Goal: Task Accomplishment & Management: Complete application form

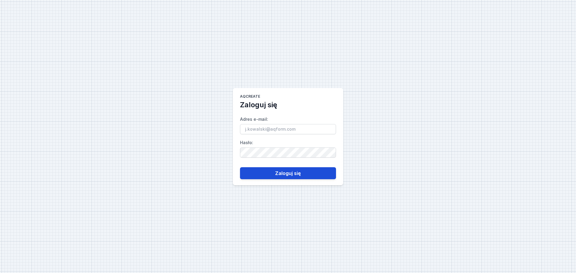
type input "[EMAIL_ADDRESS][DOMAIN_NAME]"
click at [289, 174] on button "Zaloguj się" at bounding box center [288, 173] width 96 height 12
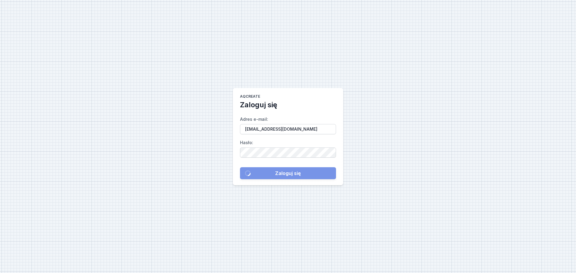
select select "3000"
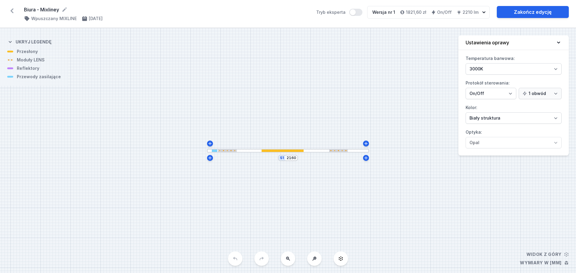
click at [13, 10] on icon at bounding box center [12, 11] width 10 height 10
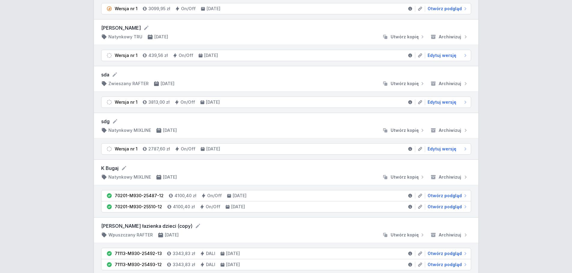
scroll to position [1020, 0]
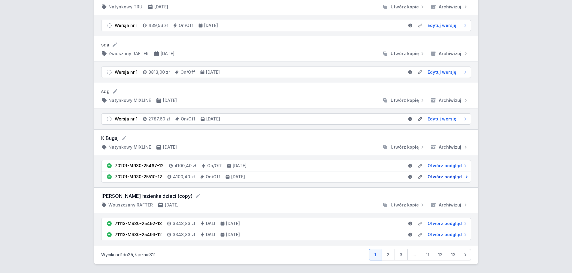
click at [445, 179] on span "Otwórz podgląd" at bounding box center [444, 177] width 34 height 6
select select "2"
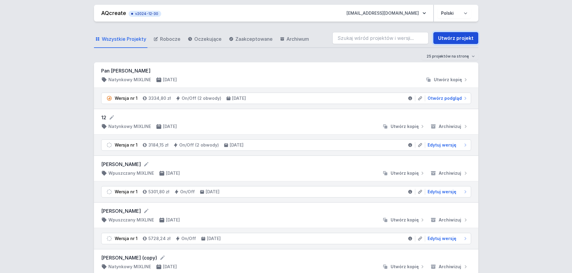
click at [460, 38] on link "Utwórz projekt" at bounding box center [455, 38] width 45 height 12
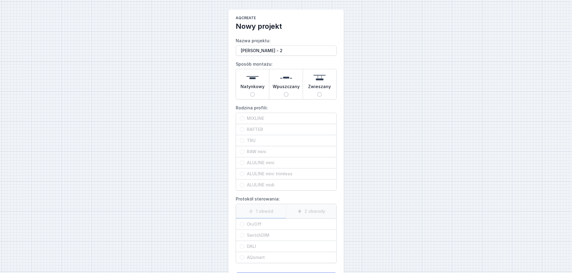
type input "[PERSON_NAME] - 2"
click at [251, 93] on input "Natynkowy" at bounding box center [252, 94] width 5 height 5
radio input "true"
click at [255, 119] on span "MIXLINE" at bounding box center [288, 119] width 88 height 6
click at [244, 119] on input "MIXLINE" at bounding box center [242, 118] width 5 height 5
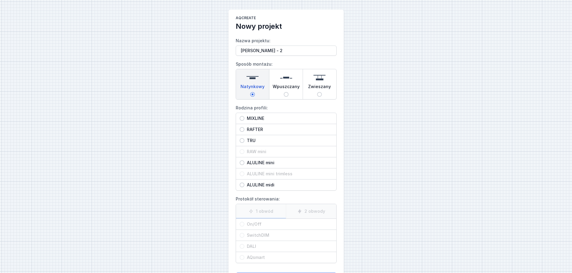
radio input "true"
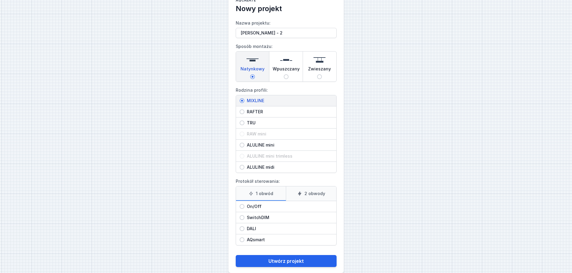
scroll to position [27, 0]
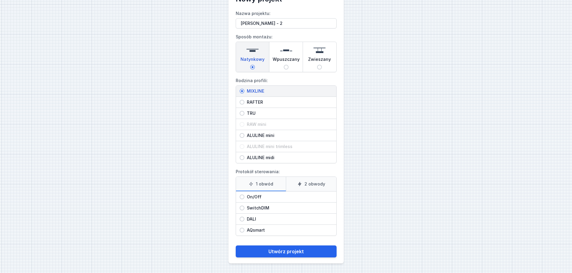
click at [253, 185] on icon at bounding box center [251, 184] width 5 height 5
click at [0, 0] on input "1 obwód" at bounding box center [0, 0] width 0 height 0
click at [253, 196] on span "On/Off" at bounding box center [288, 197] width 88 height 6
click at [244, 196] on input "On/Off" at bounding box center [242, 197] width 5 height 5
radio input "true"
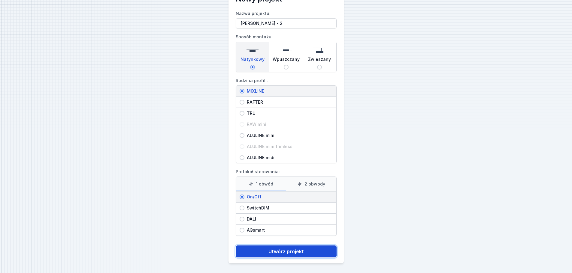
click at [284, 250] on button "Utwórz projekt" at bounding box center [286, 252] width 101 height 12
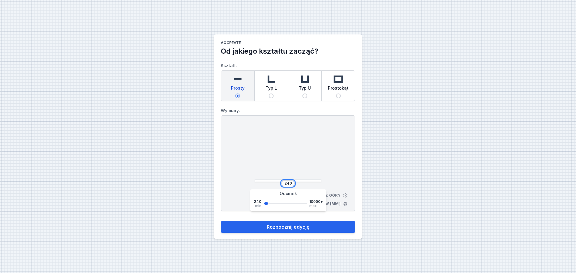
click at [291, 182] on input "240" at bounding box center [288, 183] width 10 height 5
drag, startPoint x: 292, startPoint y: 184, endPoint x: 273, endPoint y: 182, distance: 18.7
click at [273, 182] on div "240" at bounding box center [288, 184] width 67 height 6
type input "1500"
click at [322, 234] on main "AQcreate Od jakiego kształtu zacząć? Kształt: Prosty Typ L Typ U Prostokąt Wymi…" at bounding box center [288, 137] width 149 height 205
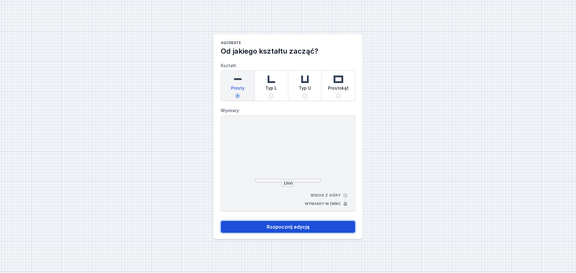
click at [322, 228] on button "Rozpocznij edycję" at bounding box center [288, 227] width 134 height 12
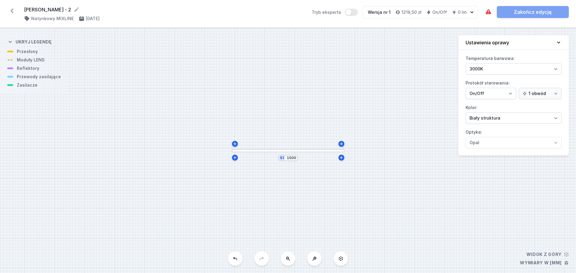
click at [288, 152] on div at bounding box center [288, 150] width 113 height 3
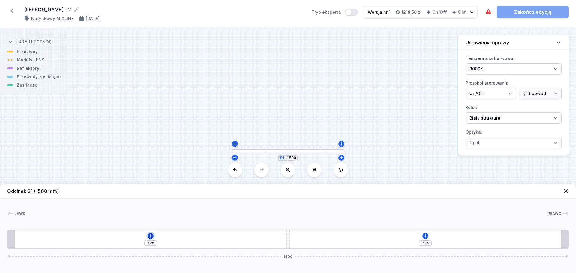
click at [151, 238] on icon at bounding box center [150, 236] width 5 height 5
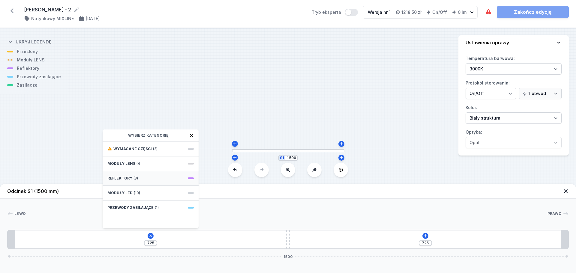
click at [136, 176] on span "(3)" at bounding box center [136, 178] width 5 height 5
click at [142, 174] on span "PET next module 50°" at bounding box center [150, 176] width 86 height 6
type input "655"
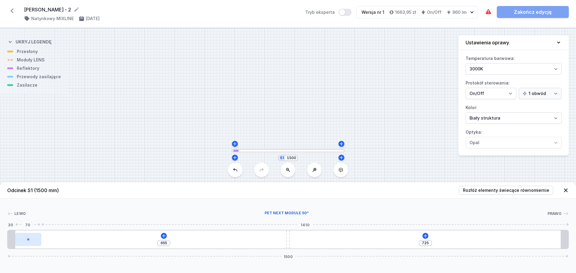
click at [31, 241] on div at bounding box center [28, 239] width 26 height 13
select select "1524"
click at [36, 220] on icon at bounding box center [38, 222] width 5 height 5
type input "47"
type input "538"
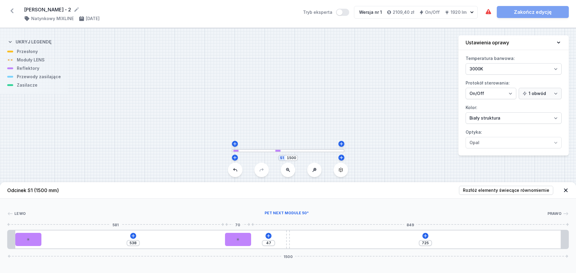
type input "655"
type input "525"
type input "130"
type input "429"
type input "226"
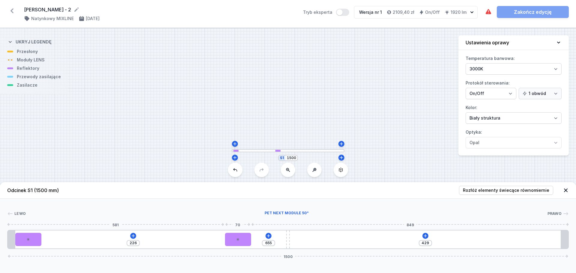
type input "327"
type input "328"
type input "235"
type input "655"
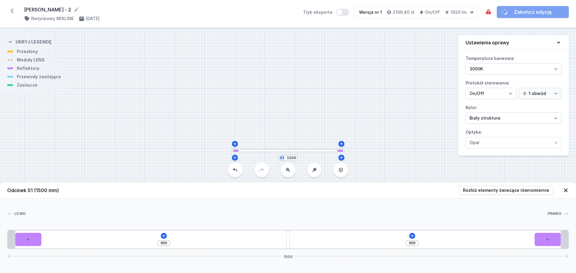
drag, startPoint x: 53, startPoint y: 242, endPoint x: 551, endPoint y: 267, distance: 498.6
type input "658"
type input "652"
type input "663"
type input "647"
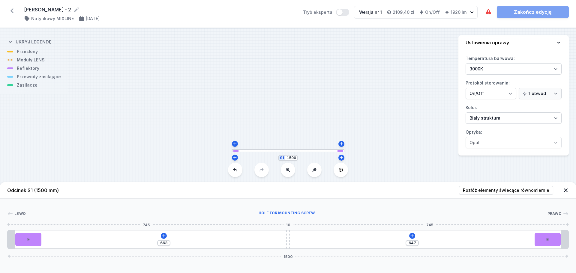
type input "678"
type input "632"
type input "707"
type input "603"
type input "744"
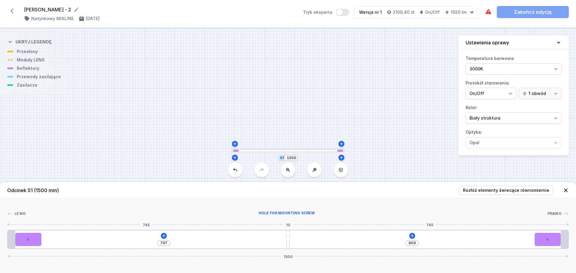
type input "566"
type input "811"
type input "499"
type input "866"
type input "444"
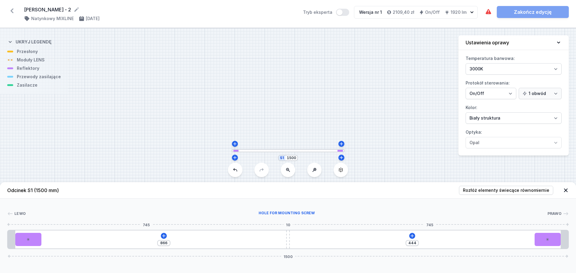
type input "920"
type input "390"
type input "999"
type input "311"
type input "1004"
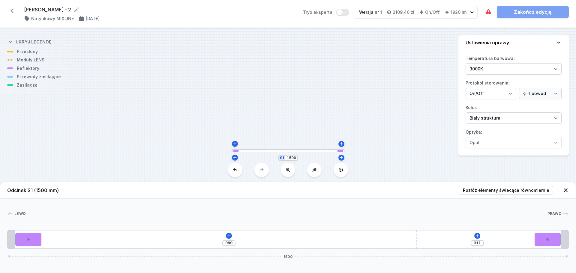
type input "306"
type input "1005"
type input "305"
type input "1008"
type input "302"
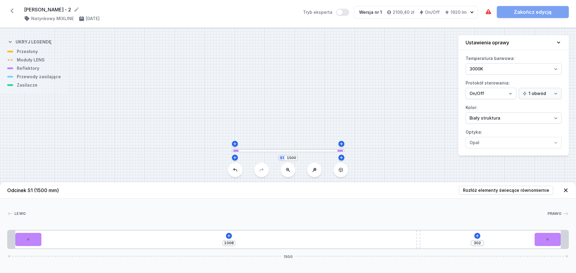
type input "1013"
type input "297"
type input "1021"
type input "289"
type input "1029"
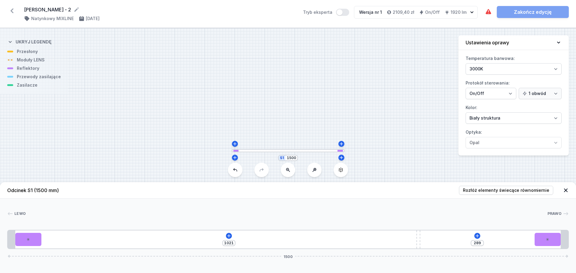
type input "281"
type input "1041"
type input "269"
type input "1065"
type input "245"
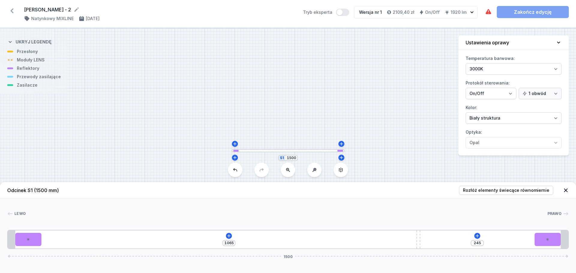
type input "1084"
type input "226"
type input "1104"
type input "206"
type input "1112"
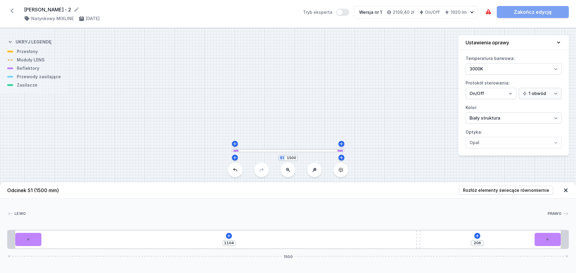
type input "198"
drag, startPoint x: 289, startPoint y: 241, endPoint x: 465, endPoint y: 249, distance: 176.7
click at [465, 249] on div "1112 198 1500" at bounding box center [288, 239] width 562 height 19
click at [235, 244] on div "1112 198 1500" at bounding box center [288, 239] width 562 height 19
click at [247, 236] on icon at bounding box center [249, 236] width 5 height 5
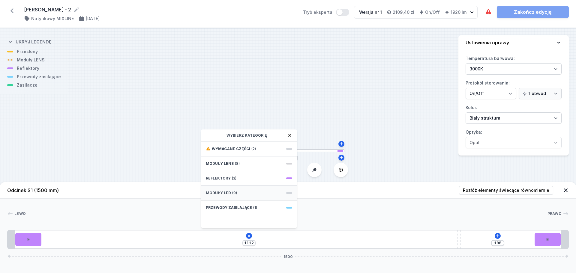
click at [239, 196] on div "Moduły LED (9)" at bounding box center [249, 193] width 96 height 15
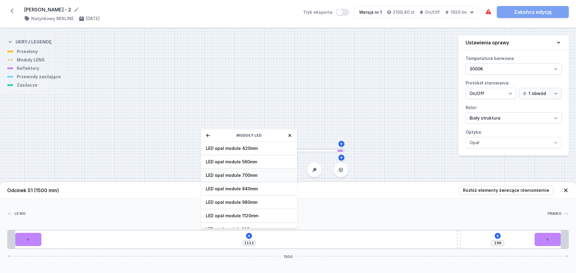
click at [266, 171] on div "LED opal module 700mm" at bounding box center [249, 176] width 96 height 14
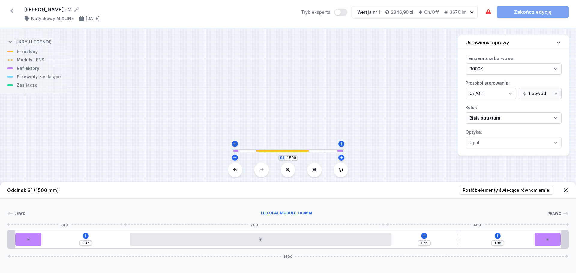
type input "155"
type input "257"
type input "145"
type input "267"
type input "138"
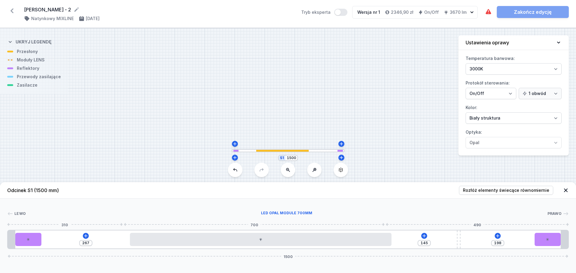
type input "274"
type input "125"
type input "287"
type input "105"
type input "307"
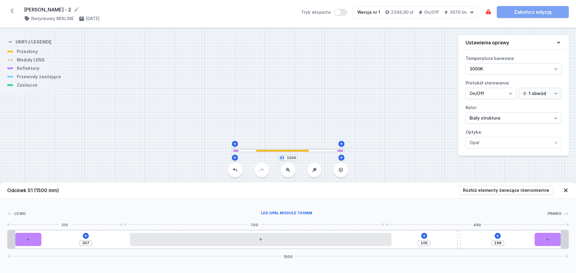
type input "89"
type input "323"
type input "80"
type input "332"
type input "77"
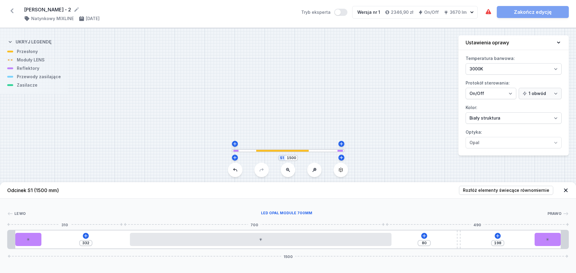
type input "335"
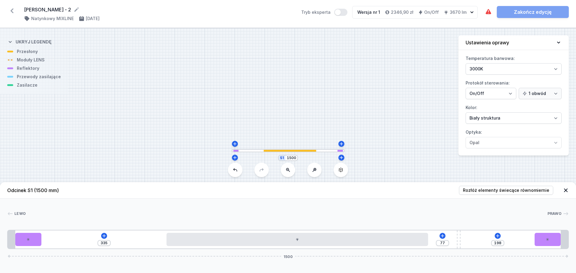
type input "72"
type input "340"
type input "69"
type input "343"
type input "62"
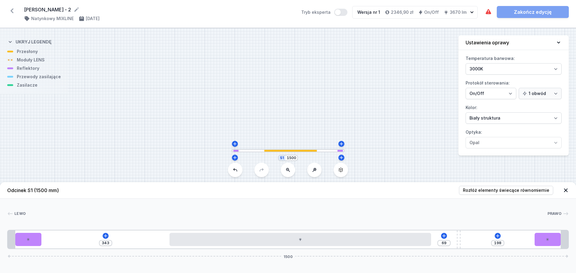
type input "350"
type input "53"
type input "359"
type input "44"
type input "368"
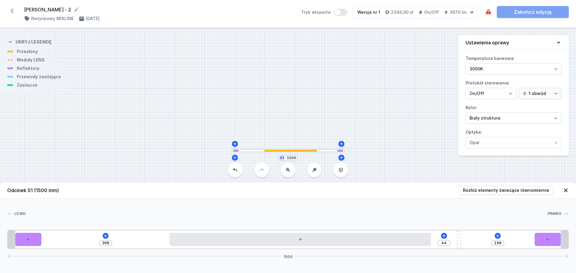
type input "40"
type input "372"
type input "37"
type input "375"
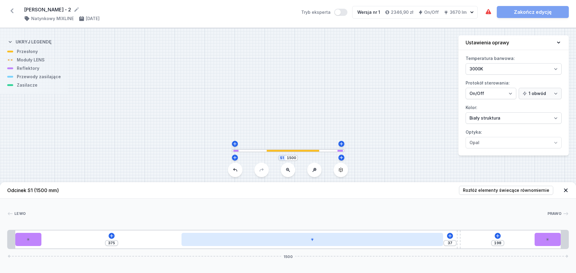
type input "41"
type input "371"
type input "53"
type input "359"
type input "63"
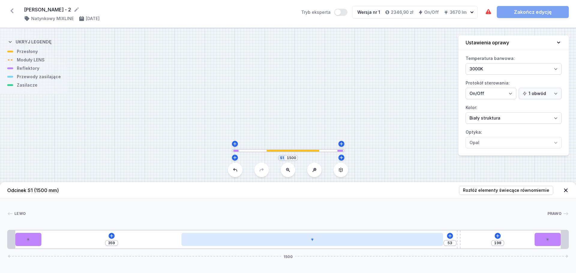
type input "349"
type input "90"
type input "322"
type input "101"
type input "311"
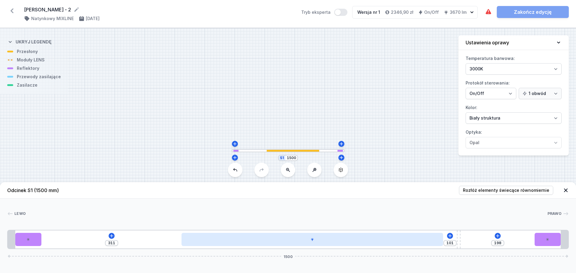
type input "108"
type input "304"
type input "109"
type input "303"
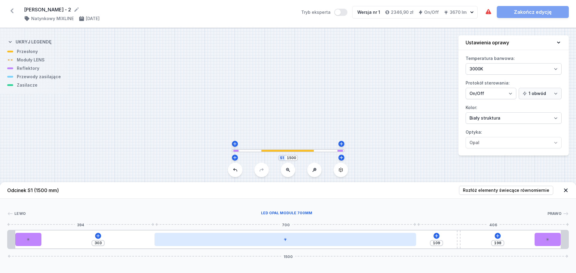
type input "108"
type input "304"
type input "107"
type input "305"
type input "106"
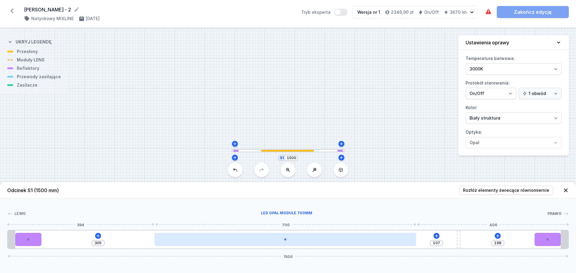
type input "306"
type input "104"
type input "308"
type input "103"
type input "309"
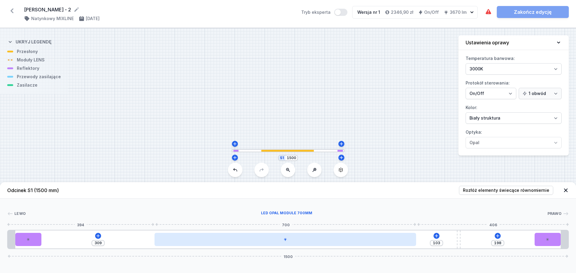
type input "101"
type input "311"
type input "99"
type input "313"
type input "94"
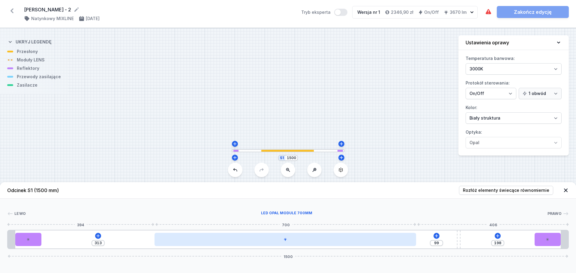
type input "318"
type input "91"
type input "321"
type input "88"
type input "324"
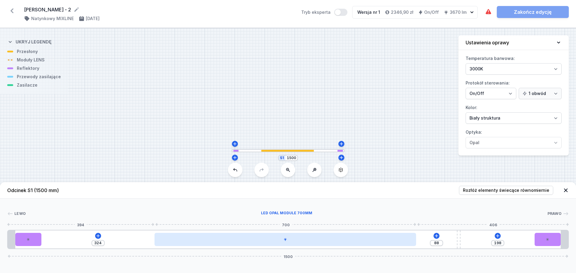
type input "87"
type input "325"
type input "86"
drag, startPoint x: 207, startPoint y: 240, endPoint x: 326, endPoint y: 246, distance: 119.0
click at [326, 246] on div at bounding box center [294, 239] width 262 height 13
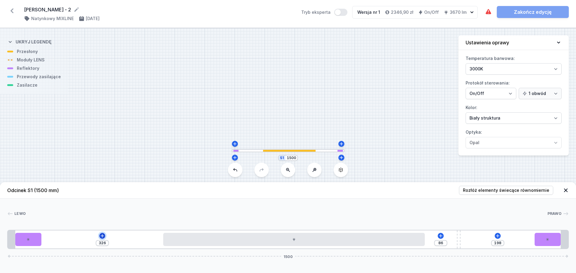
click at [101, 238] on icon at bounding box center [102, 236] width 5 height 5
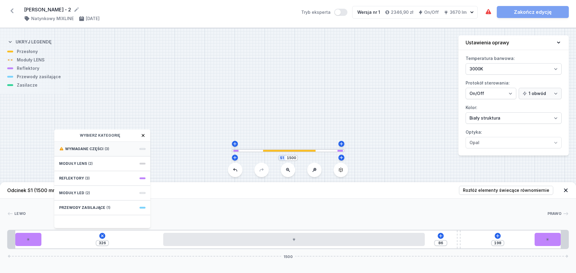
click at [101, 152] on div "Wymagane części (3)" at bounding box center [102, 149] width 96 height 15
click at [102, 149] on span "Hole for power supply cable" at bounding box center [102, 149] width 86 height 6
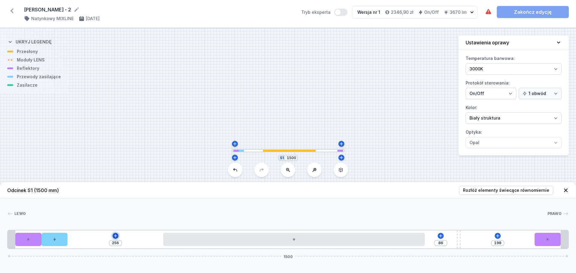
click at [116, 237] on icon at bounding box center [115, 236] width 5 height 5
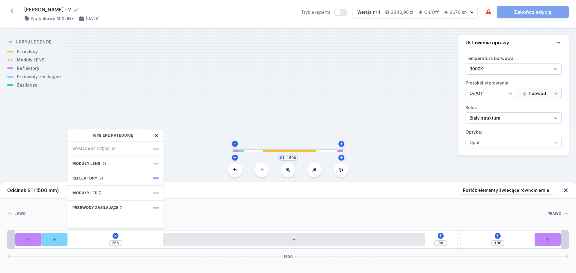
click at [107, 148] on span "Wymagane części" at bounding box center [91, 149] width 38 height 5
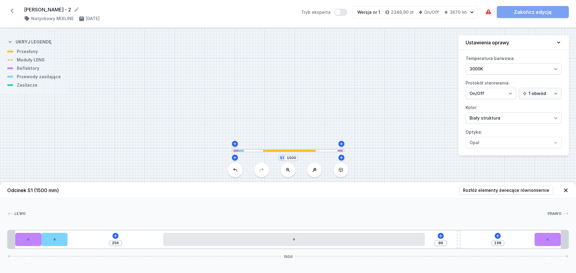
click at [109, 239] on div "256 86 198 1500" at bounding box center [288, 239] width 562 height 19
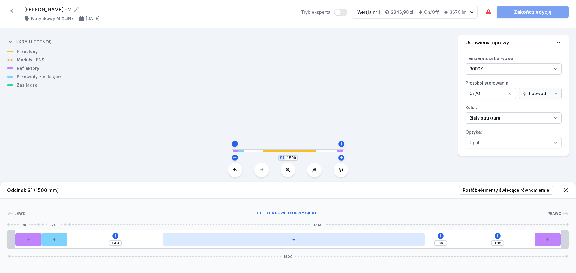
type input "89"
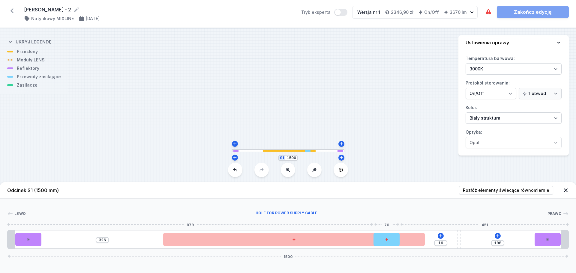
type input "86"
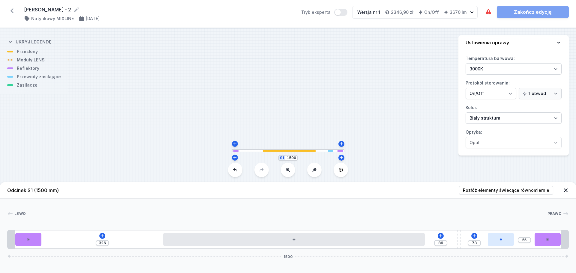
type input "52"
type input "76"
type input "50"
type input "78"
type input "49"
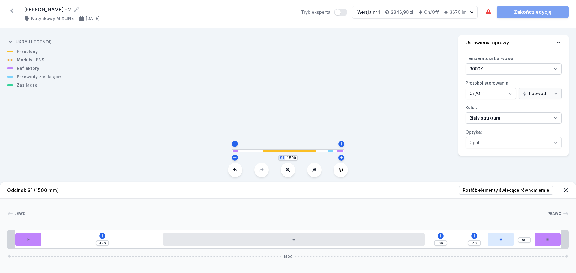
type input "79"
type input "48"
type input "80"
type input "46"
type input "82"
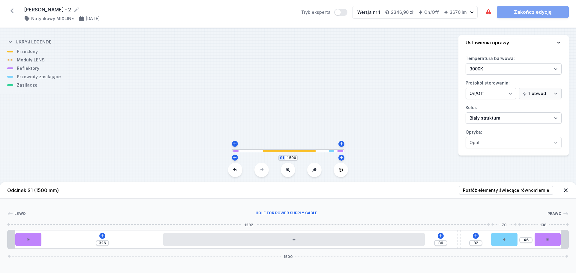
type input "42"
type input "86"
type input "39"
type input "128"
drag, startPoint x: 60, startPoint y: 237, endPoint x: 524, endPoint y: 239, distance: 464.3
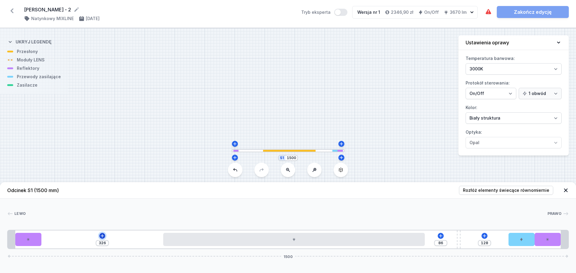
click at [103, 237] on icon at bounding box center [102, 236] width 5 height 5
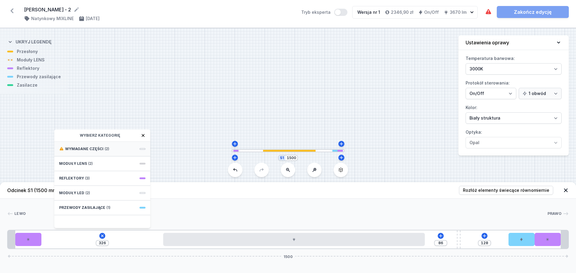
click at [102, 149] on span "Wymagane części" at bounding box center [84, 149] width 38 height 5
click at [92, 149] on span "ON/OFF Driver - up to 32W" at bounding box center [102, 149] width 86 height 6
type input "25"
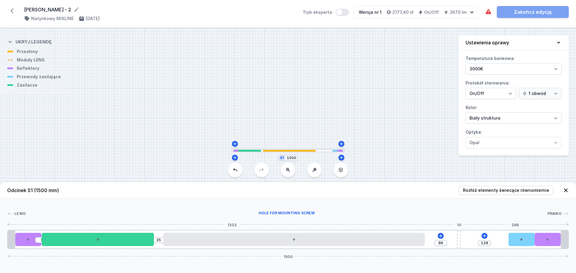
type input "71"
type input "143"
type input "70"
type input "144"
type input "65"
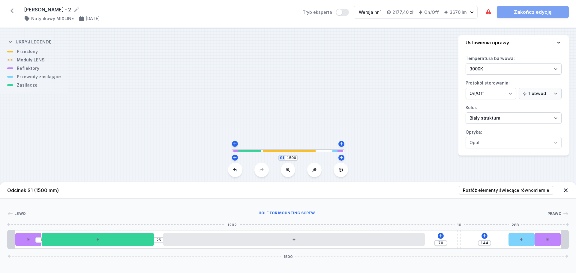
type input "149"
type input "61"
type input "153"
type input "56"
type input "158"
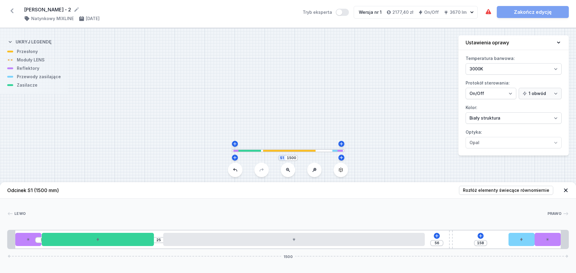
type input "54"
type input "160"
type input "48"
type input "166"
type input "46"
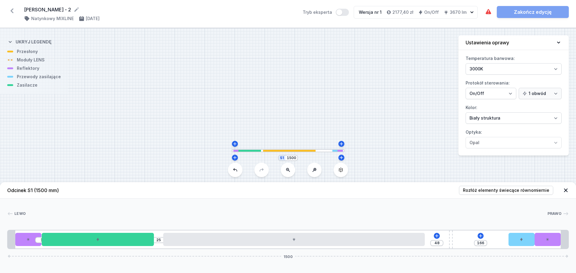
type input "168"
type input "44"
type input "170"
type input "43"
type input "171"
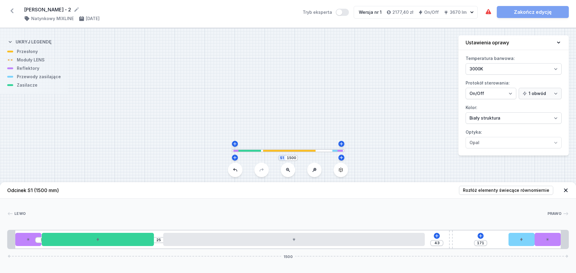
type input "42"
type input "172"
type input "39"
type input "175"
type input "36"
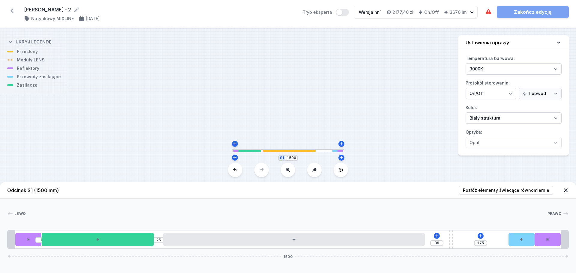
type input "178"
type input "34"
type input "180"
type input "32"
type input "182"
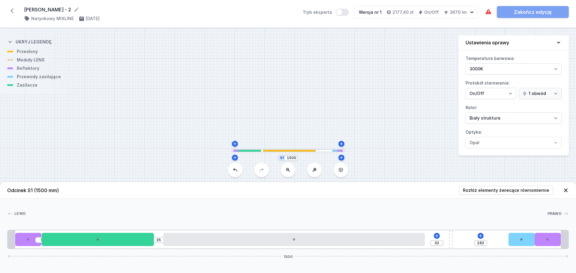
type input "30"
type input "184"
type input "29"
type input "185"
type input "25"
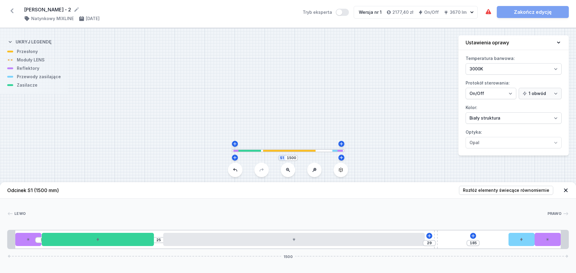
type input "189"
type input "22"
type input "192"
type input "18"
type input "196"
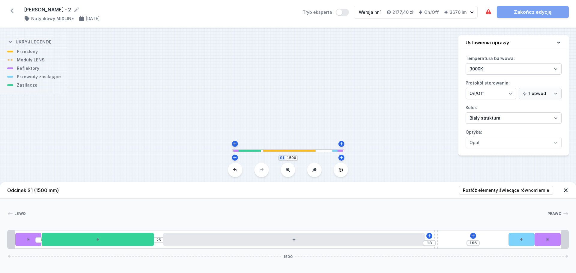
type input "14"
type input "200"
type input "11"
type input "203"
type input "10"
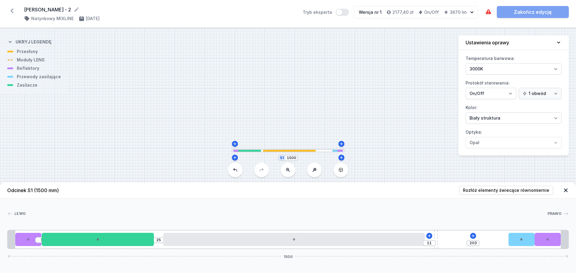
type input "204"
type input "7"
type input "207"
type input "5"
drag, startPoint x: 459, startPoint y: 246, endPoint x: 432, endPoint y: 245, distance: 27.0
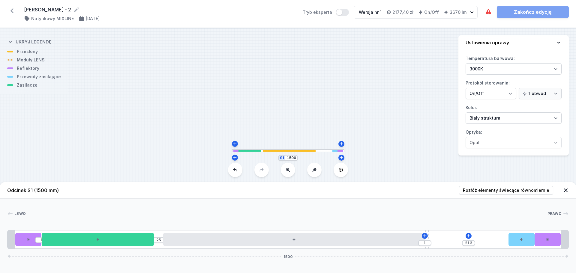
click at [432, 245] on div "1 25 1 213 1500" at bounding box center [288, 239] width 562 height 19
click at [468, 234] on icon at bounding box center [468, 236] width 5 height 5
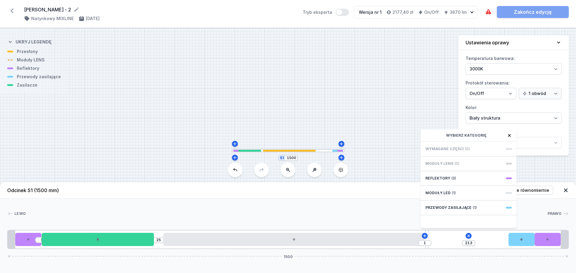
click at [494, 239] on div "1 25 1 213 Wybierz kategorię Wymagane części (0) Moduły LENS (0) Reflektory (3)…" at bounding box center [288, 239] width 562 height 19
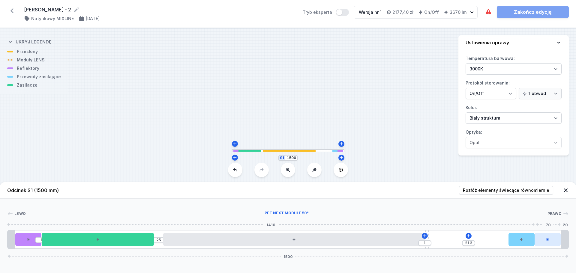
drag, startPoint x: 518, startPoint y: 240, endPoint x: 543, endPoint y: 241, distance: 25.0
click at [543, 241] on div "1 25 1 213 1500" at bounding box center [288, 239] width 562 height 19
drag, startPoint x: 516, startPoint y: 243, endPoint x: 548, endPoint y: 248, distance: 32.1
click at [548, 248] on div "1 25 1 213 1500" at bounding box center [288, 239] width 562 height 19
type input "96"
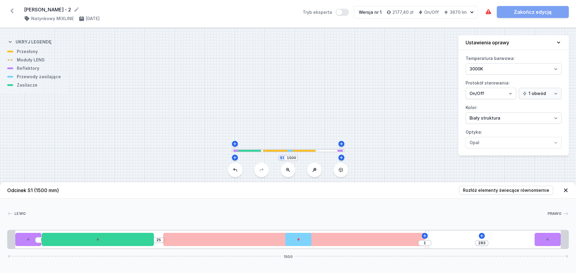
drag, startPoint x: 523, startPoint y: 242, endPoint x: 300, endPoint y: 232, distance: 222.9
click at [300, 232] on div "1 25 1 283 1500" at bounding box center [288, 239] width 562 height 19
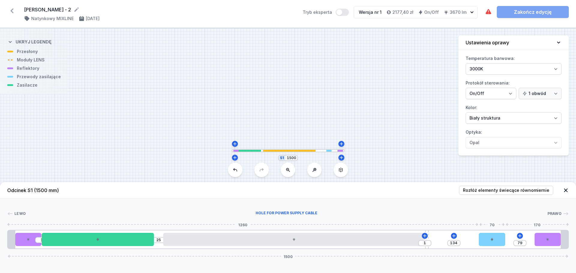
type input "213"
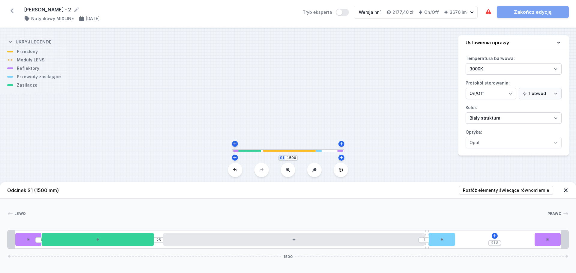
drag, startPoint x: 301, startPoint y: 239, endPoint x: 475, endPoint y: 242, distance: 173.5
click at [475, 242] on div "1 25 1 213 1500" at bounding box center [288, 239] width 562 height 19
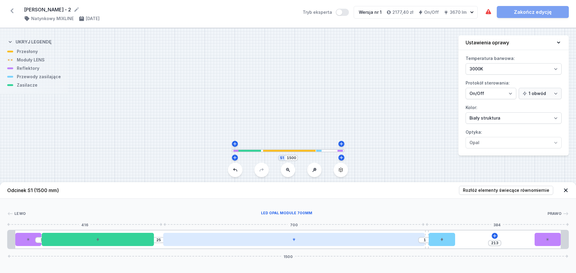
click at [245, 243] on div at bounding box center [294, 239] width 262 height 13
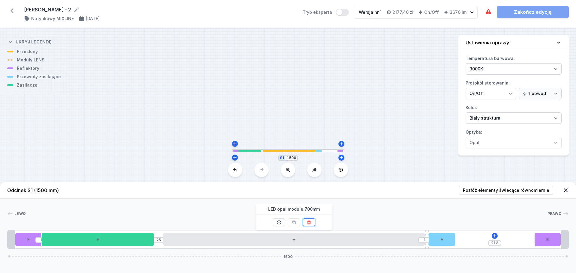
click at [310, 224] on icon at bounding box center [308, 223] width 3 height 4
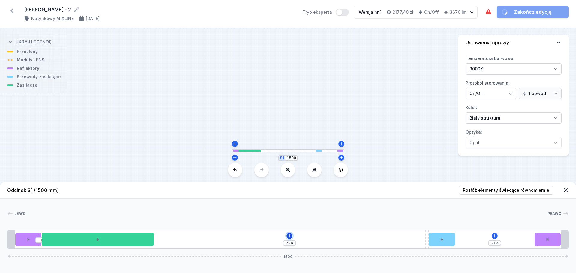
click at [290, 237] on icon at bounding box center [289, 236] width 5 height 5
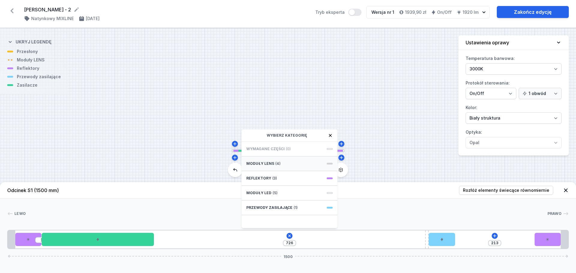
click at [289, 164] on div "Moduły LENS (4)" at bounding box center [290, 164] width 96 height 15
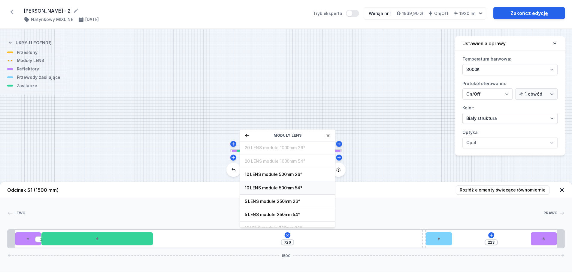
scroll to position [22, 0]
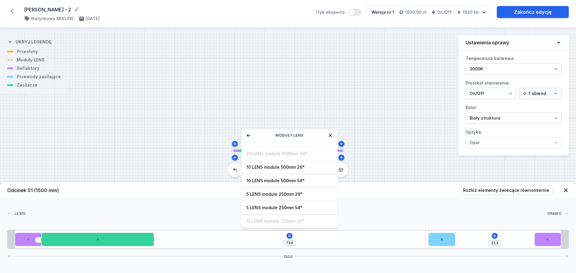
click at [332, 138] on div "Moduły LENS" at bounding box center [290, 136] width 96 height 12
click at [330, 135] on icon at bounding box center [330, 135] width 5 height 5
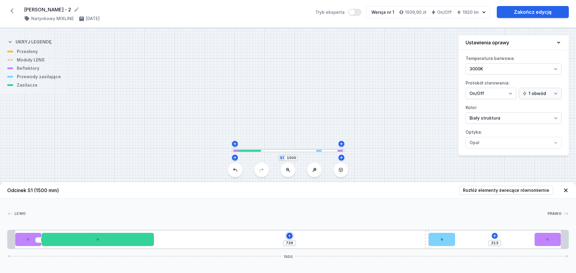
click at [290, 237] on icon at bounding box center [289, 236] width 5 height 5
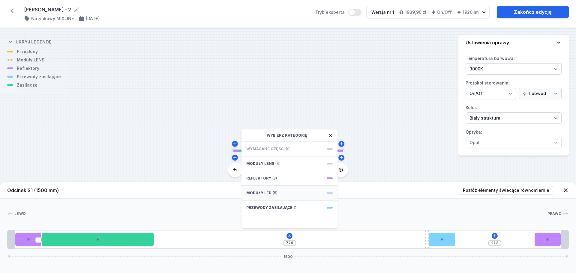
click at [284, 195] on div "Moduły LED (5)" at bounding box center [290, 193] width 96 height 15
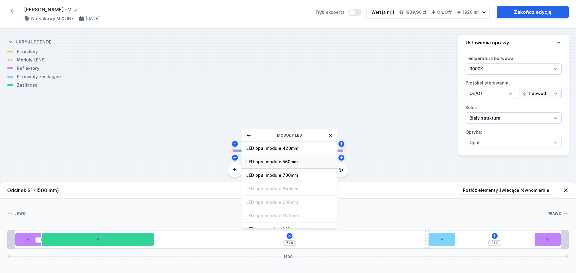
click at [292, 163] on span "LED opal module 560mm" at bounding box center [289, 162] width 86 height 6
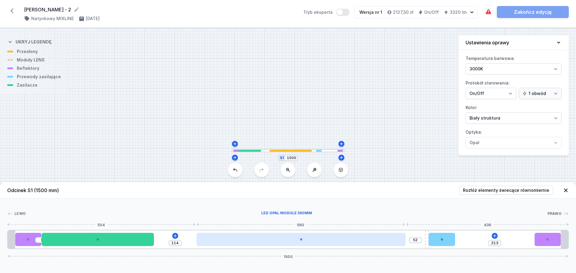
type input "51"
type input "115"
type input "50"
type input "116"
drag, startPoint x: 285, startPoint y: 239, endPoint x: 323, endPoint y: 238, distance: 37.2
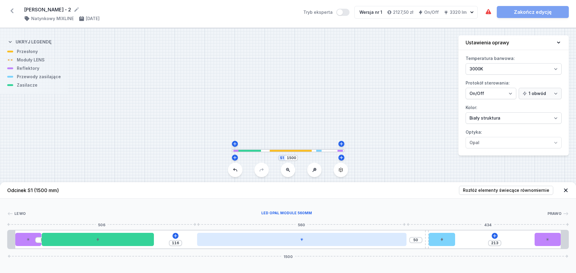
click at [323, 238] on div at bounding box center [301, 239] width 209 height 13
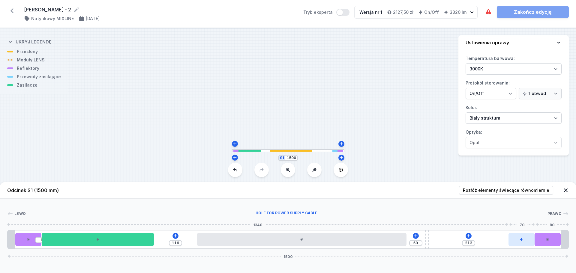
drag, startPoint x: 441, startPoint y: 243, endPoint x: 519, endPoint y: 246, distance: 77.8
click at [519, 246] on div at bounding box center [522, 239] width 26 height 13
drag, startPoint x: 426, startPoint y: 240, endPoint x: 176, endPoint y: 223, distance: 250.3
click at [176, 223] on div "[PERSON_NAME] 1 2 3 4 5 6 2 1 1 65 41 273 1500 20 70 300 65 10 41 560 273 70 70…" at bounding box center [288, 224] width 576 height 50
click at [457, 237] on icon at bounding box center [457, 235] width 3 height 3
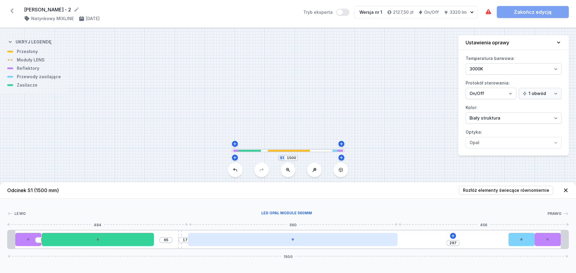
drag, startPoint x: 331, startPoint y: 237, endPoint x: 320, endPoint y: 239, distance: 11.5
click at [320, 239] on div at bounding box center [292, 239] width 209 height 13
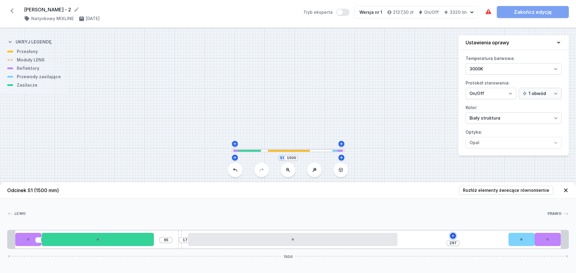
click at [453, 236] on icon at bounding box center [452, 235] width 3 height 3
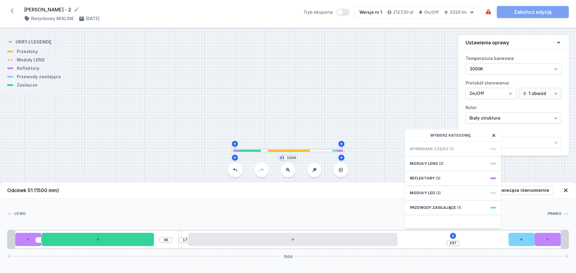
click at [495, 136] on icon at bounding box center [494, 135] width 5 height 5
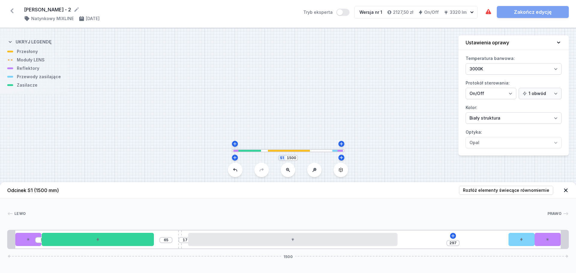
click at [316, 152] on div at bounding box center [288, 150] width 113 height 3
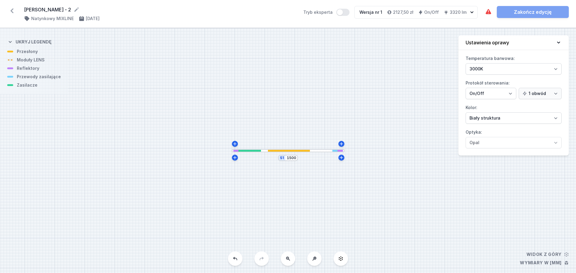
click at [324, 153] on div "S1 1500" at bounding box center [288, 150] width 576 height 245
click at [321, 150] on div at bounding box center [288, 150] width 113 height 3
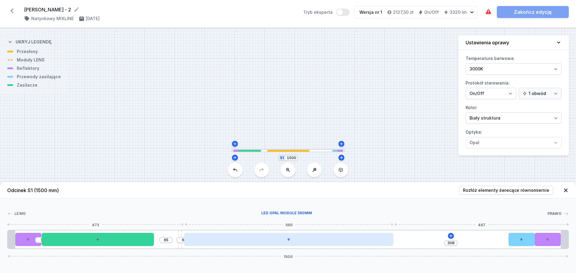
drag, startPoint x: 366, startPoint y: 238, endPoint x: 360, endPoint y: 238, distance: 6.6
click at [360, 238] on div at bounding box center [288, 239] width 209 height 13
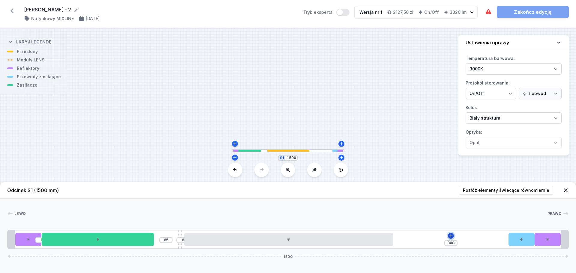
click at [451, 235] on icon at bounding box center [451, 236] width 5 height 5
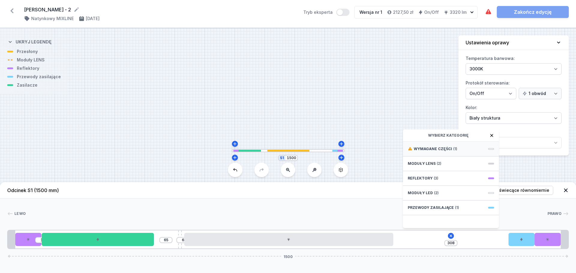
click at [439, 151] on span "Wymagane części" at bounding box center [433, 149] width 38 height 5
click at [439, 151] on span "ON/OFF Driver - up to 16W" at bounding box center [451, 149] width 86 height 6
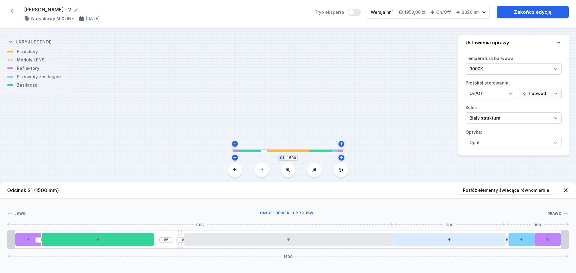
click at [470, 237] on div at bounding box center [449, 239] width 112 height 13
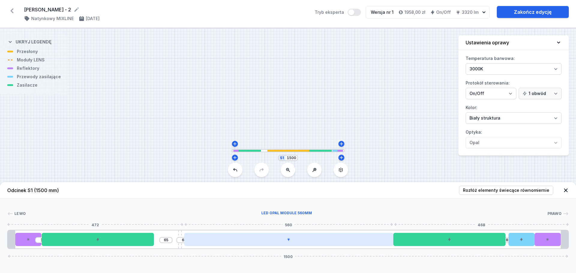
click at [339, 242] on div at bounding box center [288, 239] width 209 height 13
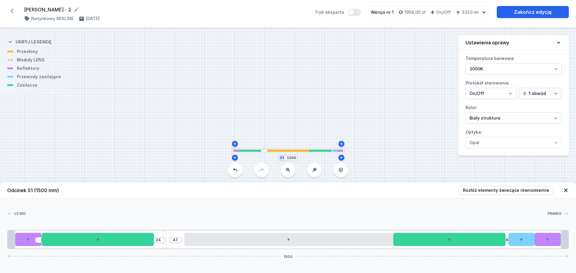
drag, startPoint x: 180, startPoint y: 248, endPoint x: 162, endPoint y: 246, distance: 18.4
click at [162, 246] on div "1 24 47 8 1500" at bounding box center [288, 239] width 562 height 19
click at [531, 191] on span "Rozłóż elementy świecące równomiernie" at bounding box center [506, 191] width 86 height 6
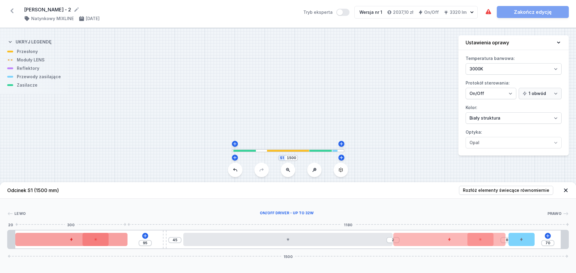
drag, startPoint x: 93, startPoint y: 244, endPoint x: 38, endPoint y: 242, distance: 55.6
click at [38, 242] on div at bounding box center [71, 239] width 112 height 13
click at [98, 243] on div at bounding box center [71, 239] width 112 height 13
drag, startPoint x: 122, startPoint y: 242, endPoint x: 152, endPoint y: 240, distance: 29.8
click at [152, 240] on div at bounding box center [107, 239] width 112 height 13
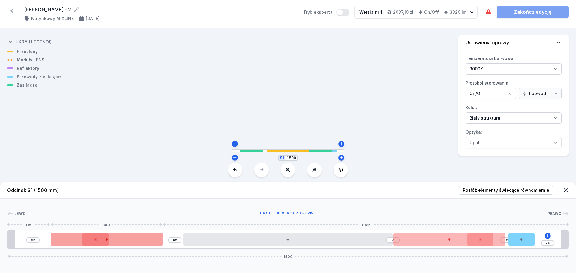
click at [90, 244] on div at bounding box center [107, 239] width 112 height 13
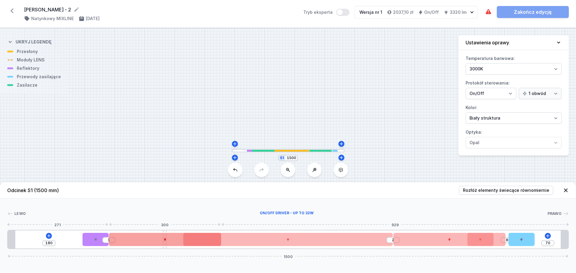
drag, startPoint x: 129, startPoint y: 242, endPoint x: 182, endPoint y: 242, distance: 52.8
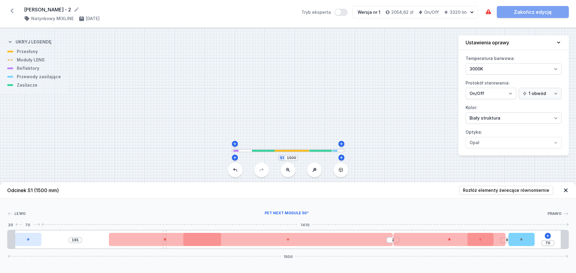
drag, startPoint x: 88, startPoint y: 243, endPoint x: 25, endPoint y: 242, distance: 63.0
click at [25, 242] on div at bounding box center [28, 239] width 26 height 13
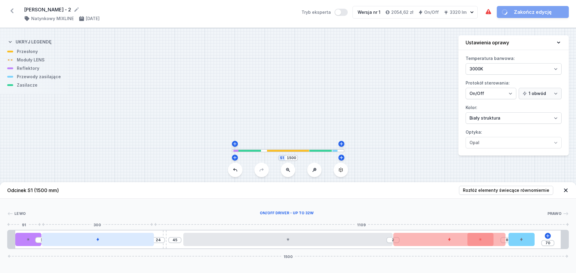
drag, startPoint x: 112, startPoint y: 243, endPoint x: 62, endPoint y: 243, distance: 50.4
click at [62, 243] on div at bounding box center [98, 239] width 112 height 13
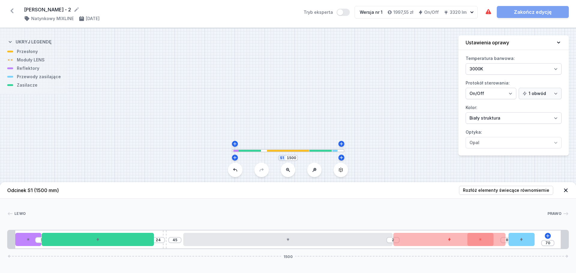
click at [518, 248] on div "1 24 45 2 8 70 1500" at bounding box center [288, 239] width 562 height 19
click at [518, 245] on div at bounding box center [522, 239] width 26 height 13
drag, startPoint x: 518, startPoint y: 245, endPoint x: 558, endPoint y: 245, distance: 40.5
click at [558, 245] on div "1 24 45 2 68 10 1500" at bounding box center [288, 239] width 562 height 19
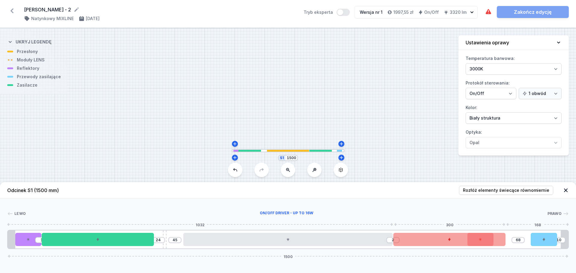
click at [489, 241] on div at bounding box center [449, 239] width 112 height 13
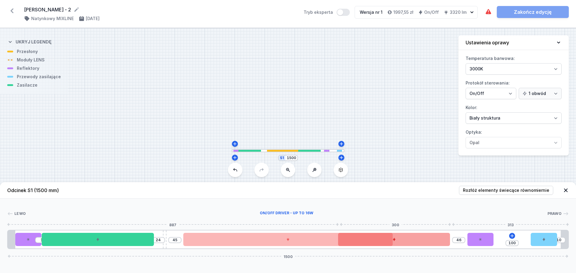
drag, startPoint x: 484, startPoint y: 244, endPoint x: 431, endPoint y: 245, distance: 53.1
click at [431, 245] on div at bounding box center [394, 239] width 112 height 13
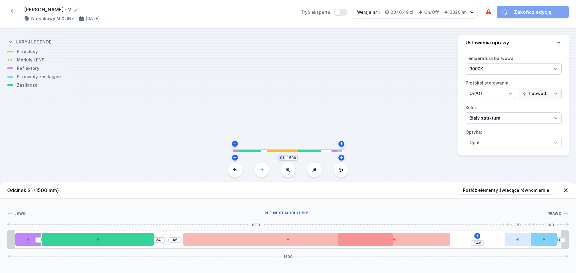
drag, startPoint x: 491, startPoint y: 243, endPoint x: 526, endPoint y: 242, distance: 35.1
click at [526, 242] on div at bounding box center [518, 239] width 26 height 13
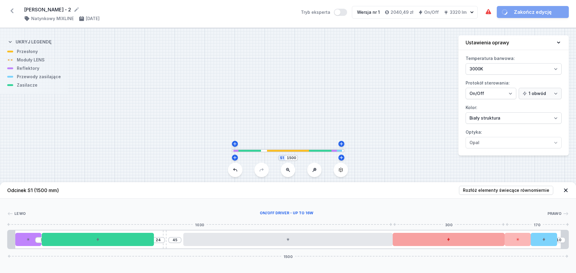
drag, startPoint x: 424, startPoint y: 242, endPoint x: 469, endPoint y: 243, distance: 44.7
click at [469, 243] on div at bounding box center [449, 239] width 112 height 13
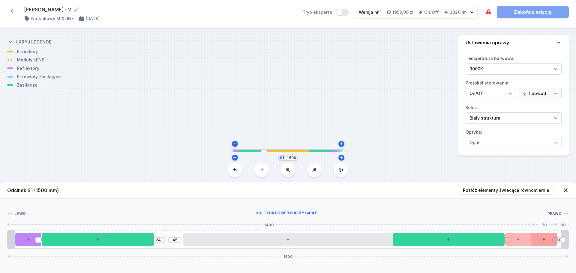
drag, startPoint x: 526, startPoint y: 243, endPoint x: 542, endPoint y: 245, distance: 16.0
click at [542, 245] on div "1 24 45 1 10 1500" at bounding box center [288, 239] width 562 height 19
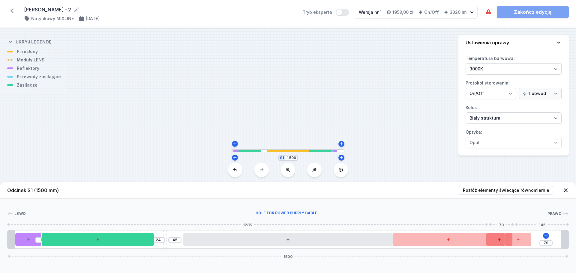
drag, startPoint x: 549, startPoint y: 245, endPoint x: 509, endPoint y: 246, distance: 39.6
click at [509, 246] on div at bounding box center [500, 239] width 26 height 13
drag, startPoint x: 522, startPoint y: 245, endPoint x: 563, endPoint y: 245, distance: 41.1
click at [563, 245] on div "1 24 45 63 1500" at bounding box center [288, 239] width 562 height 19
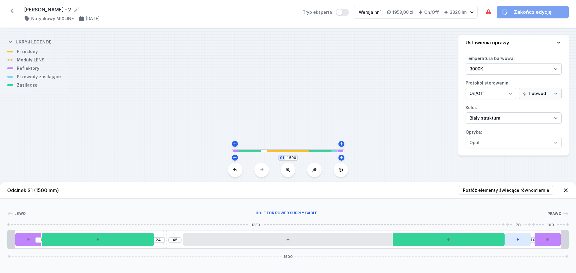
drag, startPoint x: 502, startPoint y: 243, endPoint x: 522, endPoint y: 242, distance: 20.4
click at [522, 242] on div at bounding box center [518, 239] width 26 height 13
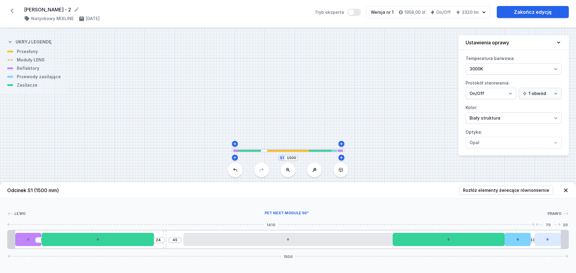
drag, startPoint x: 526, startPoint y: 245, endPoint x: 536, endPoint y: 243, distance: 10.5
click at [536, 243] on div "1 24 45 10 1500" at bounding box center [288, 239] width 562 height 19
drag, startPoint x: 525, startPoint y: 244, endPoint x: 533, endPoint y: 245, distance: 7.5
click at [533, 244] on div "1 24 45 10 1500" at bounding box center [288, 239] width 562 height 19
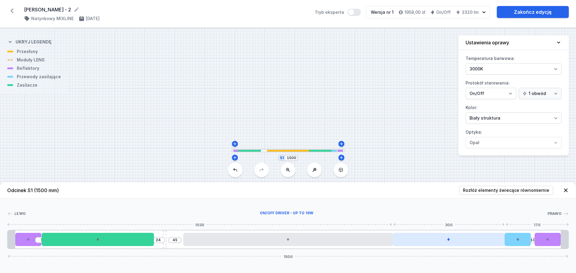
drag, startPoint x: 481, startPoint y: 245, endPoint x: 502, endPoint y: 244, distance: 22.0
click at [502, 244] on div at bounding box center [449, 239] width 112 height 13
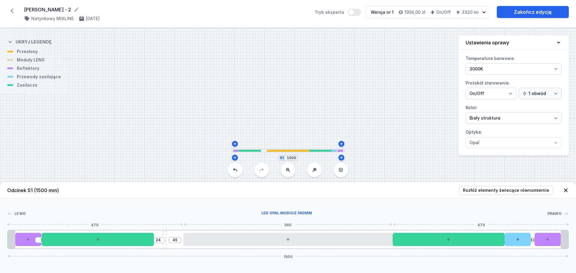
drag, startPoint x: 382, startPoint y: 245, endPoint x: 387, endPoint y: 247, distance: 4.8
click at [391, 245] on div at bounding box center [287, 239] width 209 height 13
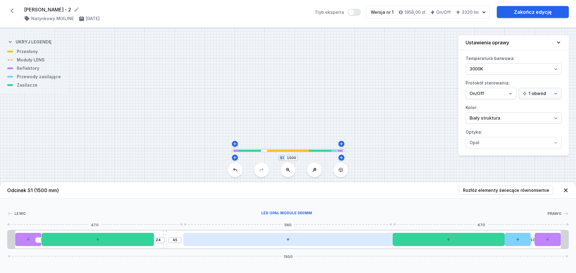
click at [317, 240] on div at bounding box center [287, 239] width 209 height 13
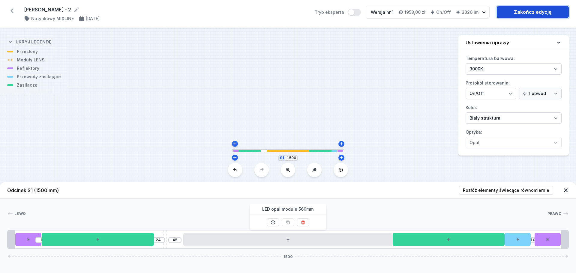
click at [553, 16] on link "Zakończ edycję" at bounding box center [533, 12] width 72 height 12
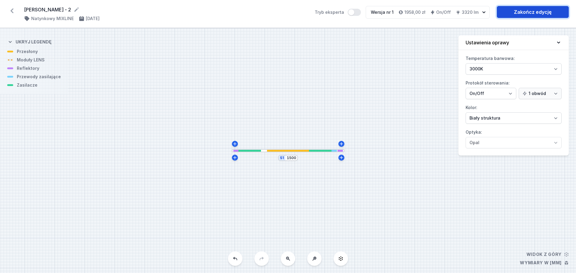
click at [551, 15] on link "Zakończ edycję" at bounding box center [533, 12] width 72 height 12
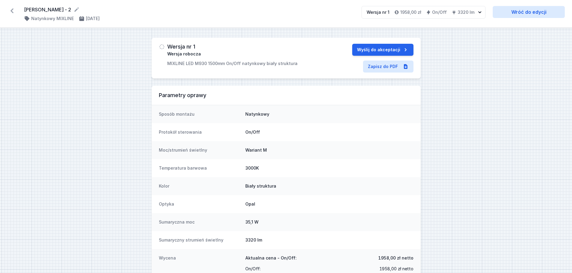
click at [12, 11] on icon at bounding box center [12, 11] width 10 height 10
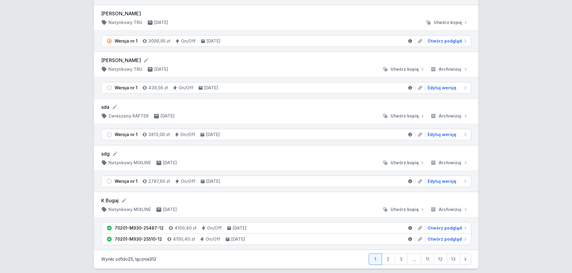
scroll to position [1012, 0]
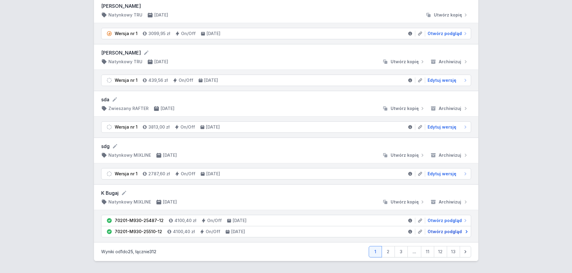
click at [449, 232] on span "Otwórz podgląd" at bounding box center [444, 232] width 34 height 6
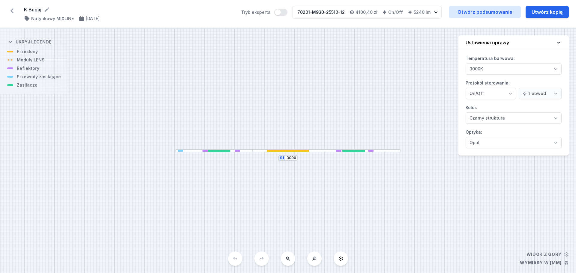
click at [298, 151] on div at bounding box center [288, 151] width 42 height 2
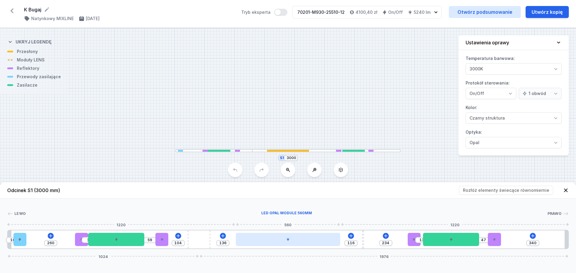
click at [294, 239] on div at bounding box center [288, 239] width 105 height 13
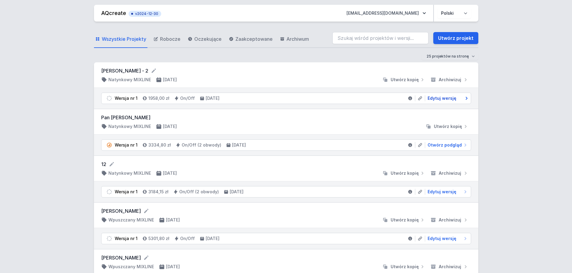
click at [440, 100] on span "Edytuj wersję" at bounding box center [441, 98] width 29 height 6
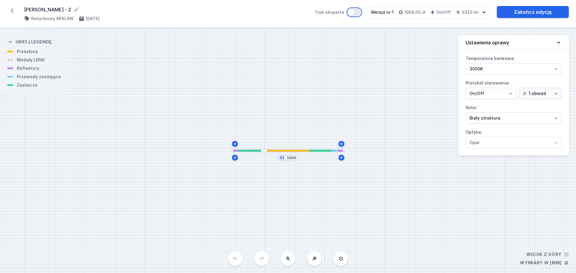
click at [361, 13] on button "Tryb eksperta" at bounding box center [354, 12] width 13 height 7
click at [354, 11] on button "Tryb eksperta" at bounding box center [354, 12] width 13 height 7
click at [559, 17] on link "Zakończ edycję" at bounding box center [533, 12] width 72 height 12
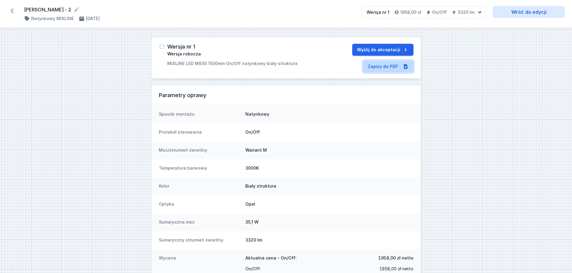
click at [381, 63] on link "Zapisz do PDF" at bounding box center [388, 67] width 50 height 12
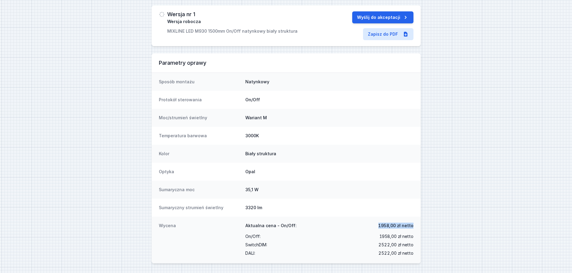
drag, startPoint x: 379, startPoint y: 225, endPoint x: 417, endPoint y: 225, distance: 37.8
click at [417, 225] on div "Wycena Aktualna cena - On/Off: 1958,00 zł netto On/Off : 1958,00 zł netto Switc…" at bounding box center [286, 240] width 269 height 47
click at [472, 112] on div "Wersja nr 1 Wersja robocza MIXLINE LED M930 1500mm On/Off natynkowy biały struk…" at bounding box center [286, 135] width 572 height 278
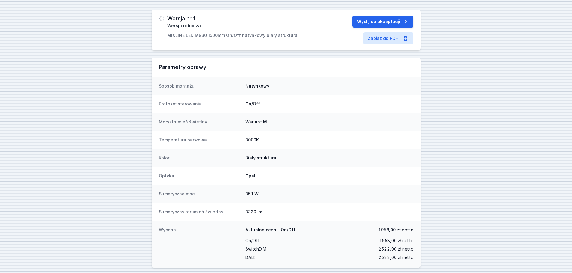
scroll to position [0, 0]
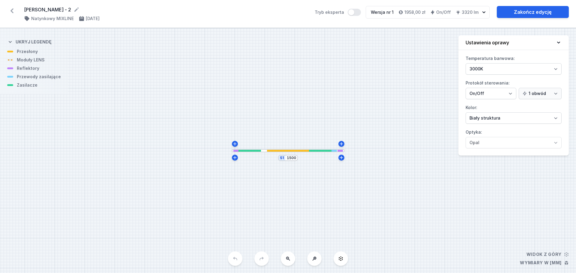
click at [282, 153] on div "S1 1500" at bounding box center [288, 150] width 576 height 245
click at [284, 150] on div at bounding box center [288, 151] width 42 height 2
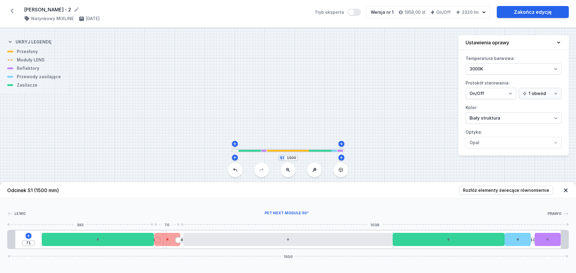
drag, startPoint x: 23, startPoint y: 244, endPoint x: 169, endPoint y: 239, distance: 146.3
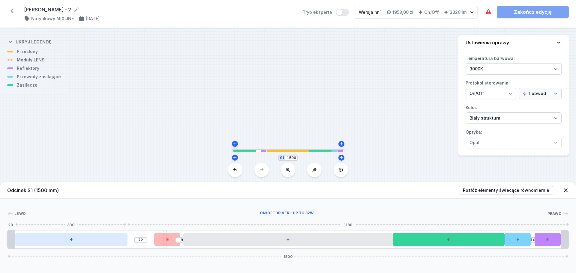
drag, startPoint x: 115, startPoint y: 243, endPoint x: 77, endPoint y: 244, distance: 37.5
click at [77, 244] on div at bounding box center [71, 239] width 112 height 13
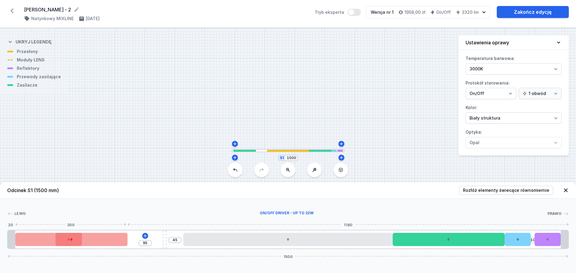
drag, startPoint x: 159, startPoint y: 241, endPoint x: 54, endPoint y: 242, distance: 105.1
click at [54, 242] on div "95 45 10 1500" at bounding box center [288, 239] width 562 height 19
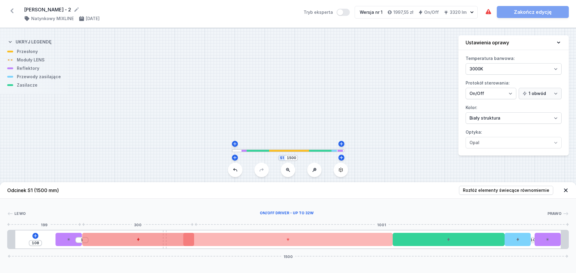
drag, startPoint x: 102, startPoint y: 239, endPoint x: 165, endPoint y: 239, distance: 63.6
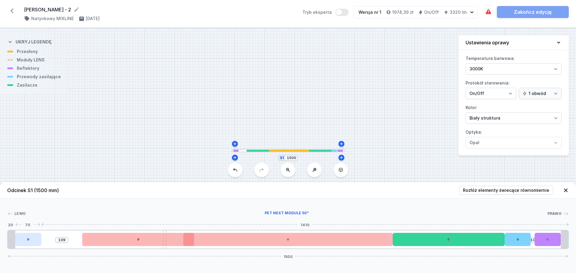
drag, startPoint x: 65, startPoint y: 241, endPoint x: 22, endPoint y: 238, distance: 43.0
click at [22, 238] on div at bounding box center [28, 239] width 26 height 13
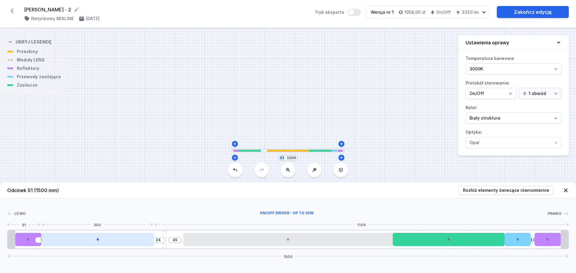
drag, startPoint x: 97, startPoint y: 238, endPoint x: 81, endPoint y: 240, distance: 16.0
click at [81, 240] on div at bounding box center [98, 239] width 112 height 13
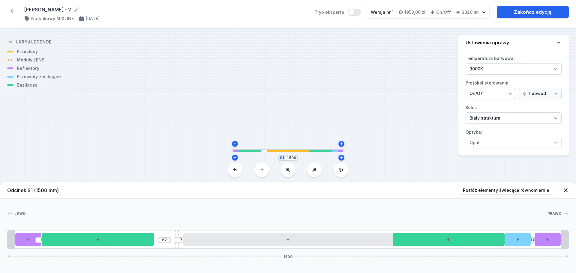
drag, startPoint x: 164, startPoint y: 247, endPoint x: 176, endPoint y: 247, distance: 11.4
click at [176, 247] on div "1 62 7 10 1500" at bounding box center [288, 239] width 562 height 19
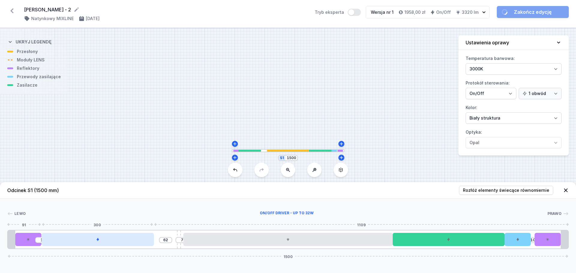
click at [142, 243] on div at bounding box center [98, 239] width 112 height 13
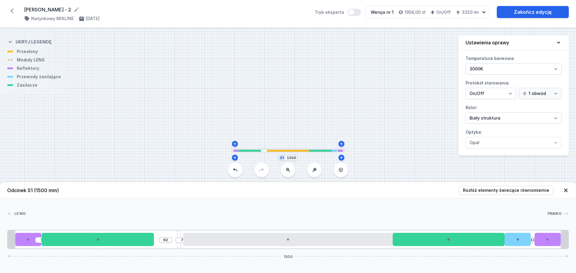
drag, startPoint x: 141, startPoint y: 243, endPoint x: 156, endPoint y: 243, distance: 15.3
click at [156, 243] on div "1 62 7 10 1500" at bounding box center [288, 239] width 562 height 19
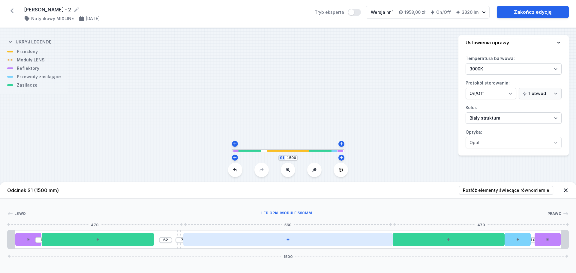
click at [336, 238] on div at bounding box center [287, 239] width 209 height 13
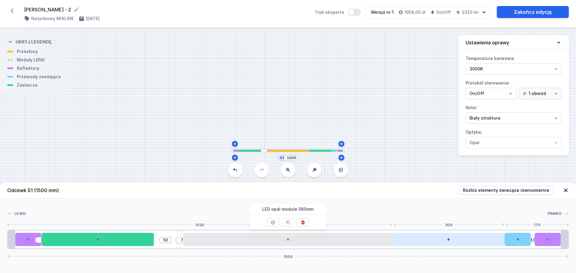
click at [487, 242] on div at bounding box center [449, 239] width 112 height 13
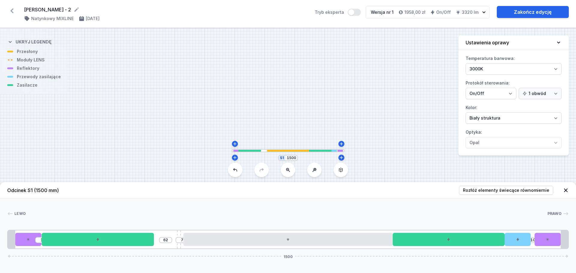
click at [426, 203] on div "[PERSON_NAME] 1 2 3 4 5 6 7 2 1 1 62 7 10 1500 20 70 300 62 10 7 560 300 70 10 …" at bounding box center [288, 224] width 576 height 50
click at [561, 212] on span "Prawo" at bounding box center [555, 214] width 14 height 5
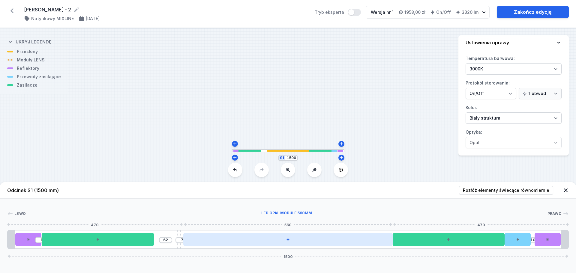
click at [378, 236] on div at bounding box center [287, 239] width 209 height 13
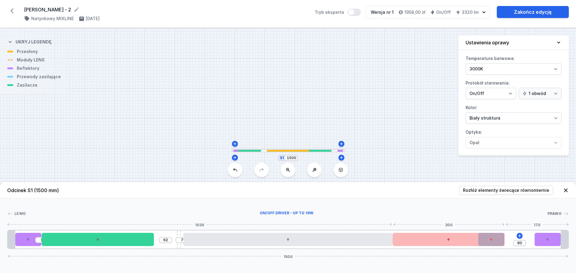
drag, startPoint x: 520, startPoint y: 241, endPoint x: 499, endPoint y: 241, distance: 20.4
click at [499, 241] on div "1 62 7 80 1500" at bounding box center [288, 239] width 562 height 19
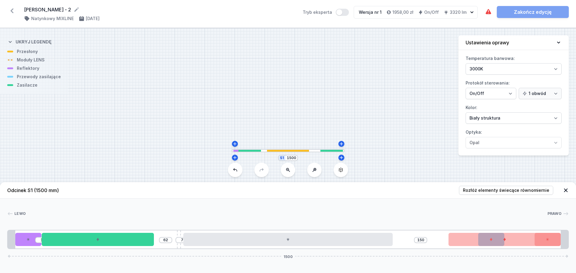
drag, startPoint x: 403, startPoint y: 243, endPoint x: 484, endPoint y: 246, distance: 81.7
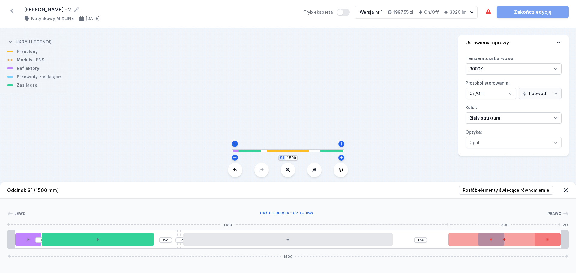
click at [493, 240] on div at bounding box center [505, 239] width 112 height 13
click at [498, 242] on div at bounding box center [505, 239] width 112 height 13
click at [521, 244] on div at bounding box center [505, 239] width 112 height 13
click at [549, 242] on div at bounding box center [505, 239] width 112 height 13
click at [487, 241] on div at bounding box center [505, 239] width 112 height 13
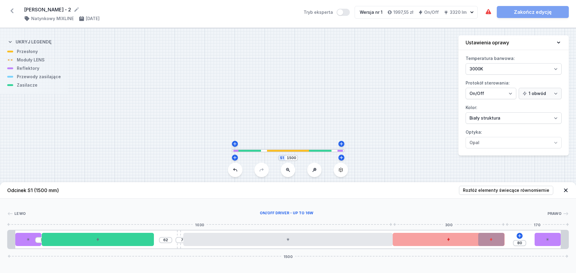
drag, startPoint x: 487, startPoint y: 241, endPoint x: 451, endPoint y: 242, distance: 36.0
click at [451, 242] on div at bounding box center [449, 239] width 112 height 13
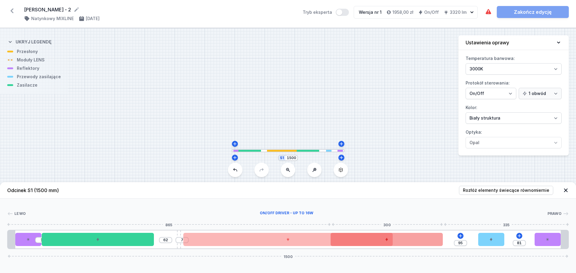
drag, startPoint x: 454, startPoint y: 239, endPoint x: 393, endPoint y: 237, distance: 60.1
click at [393, 237] on div at bounding box center [387, 239] width 112 height 13
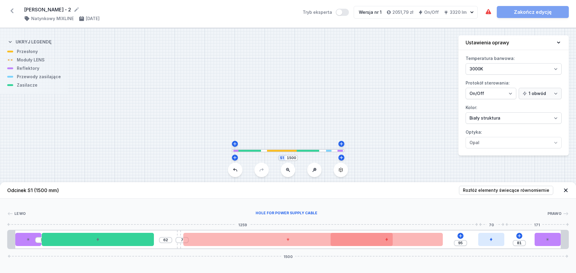
click at [491, 241] on icon at bounding box center [492, 240] width 4 height 4
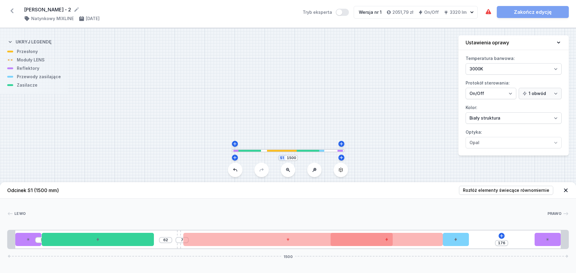
drag, startPoint x: 488, startPoint y: 242, endPoint x: 480, endPoint y: 242, distance: 8.4
click at [480, 242] on div "1 62 7 176 1500" at bounding box center [288, 239] width 562 height 19
click at [22, 241] on div at bounding box center [28, 239] width 26 height 13
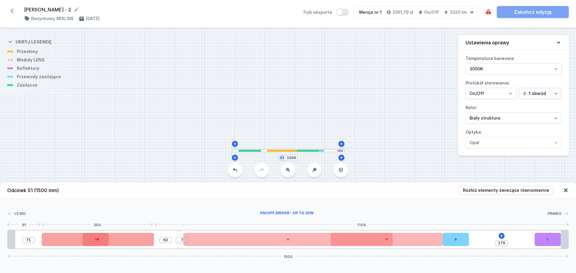
drag, startPoint x: 26, startPoint y: 242, endPoint x: 86, endPoint y: 235, distance: 60.8
click at [86, 235] on div "71 62 7 176 1500" at bounding box center [288, 239] width 562 height 19
click at [136, 240] on div at bounding box center [98, 239] width 112 height 13
drag, startPoint x: 140, startPoint y: 241, endPoint x: 119, endPoint y: 241, distance: 21.3
click at [119, 241] on div at bounding box center [71, 239] width 112 height 13
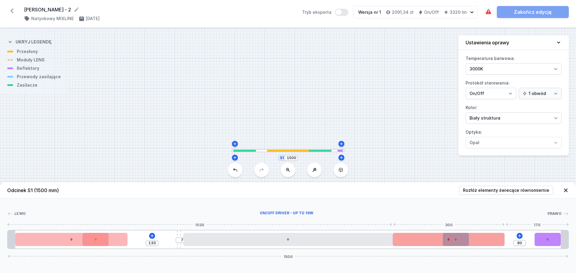
drag, startPoint x: 415, startPoint y: 244, endPoint x: 503, endPoint y: 246, distance: 87.7
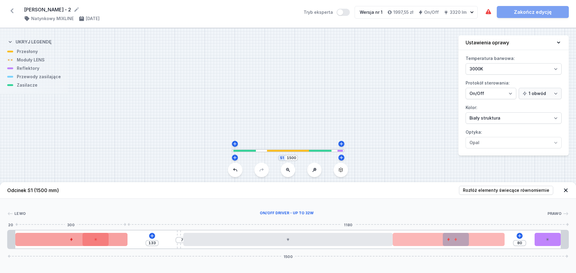
drag, startPoint x: 99, startPoint y: 243, endPoint x: 94, endPoint y: 243, distance: 5.1
click at [94, 243] on div at bounding box center [71, 239] width 112 height 13
drag, startPoint x: 127, startPoint y: 240, endPoint x: 203, endPoint y: 241, distance: 75.6
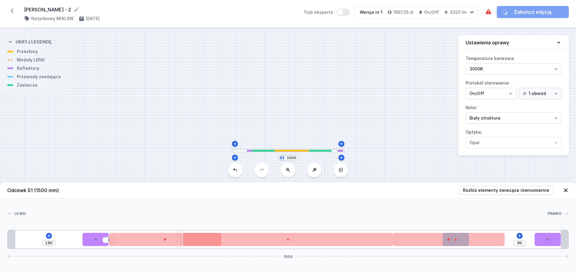
drag, startPoint x: 79, startPoint y: 242, endPoint x: 84, endPoint y: 242, distance: 5.1
click at [80, 242] on div "180 1 80 1500" at bounding box center [288, 239] width 562 height 19
click at [89, 241] on div at bounding box center [96, 239] width 26 height 13
click at [475, 247] on div "180 1 80 1500" at bounding box center [288, 239] width 562 height 19
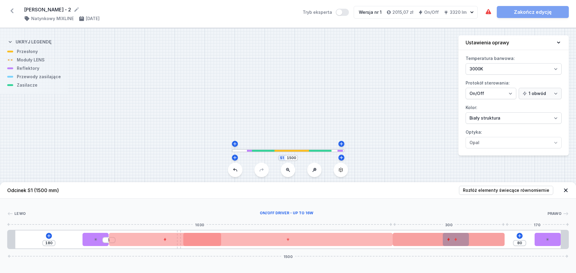
click at [499, 243] on div at bounding box center [449, 239] width 112 height 13
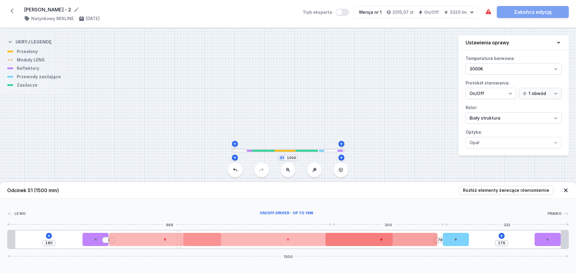
drag, startPoint x: 492, startPoint y: 242, endPoint x: 402, endPoint y: 243, distance: 90.3
click at [402, 243] on div at bounding box center [382, 239] width 112 height 13
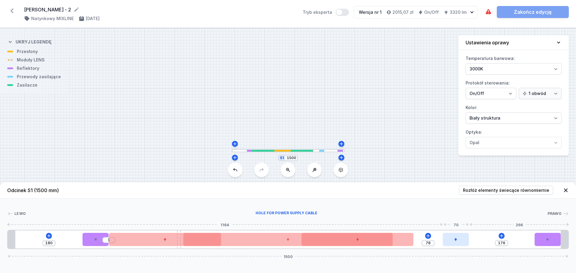
click at [461, 242] on div at bounding box center [456, 239] width 26 height 13
drag, startPoint x: 461, startPoint y: 242, endPoint x: 492, endPoint y: 245, distance: 31.0
click at [492, 245] on div at bounding box center [481, 239] width 26 height 13
drag, startPoint x: 482, startPoint y: 241, endPoint x: 487, endPoint y: 242, distance: 5.8
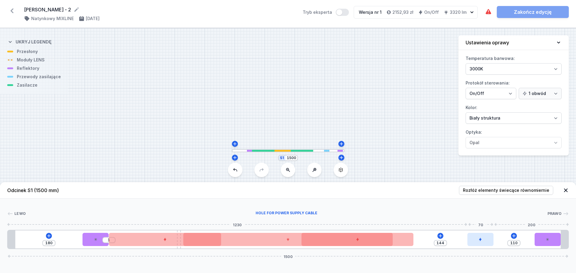
click at [487, 242] on div at bounding box center [481, 239] width 26 height 13
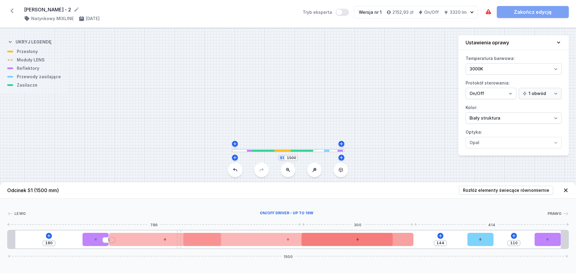
click at [350, 241] on div at bounding box center [358, 239] width 112 height 13
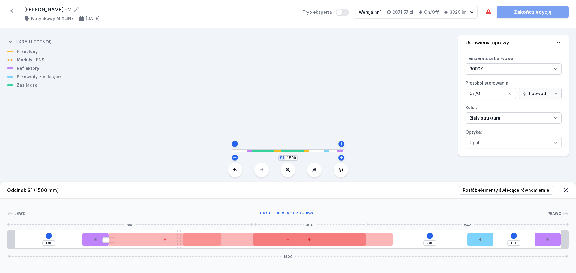
drag, startPoint x: 405, startPoint y: 241, endPoint x: 357, endPoint y: 237, distance: 48.5
click at [357, 237] on div at bounding box center [310, 239] width 112 height 13
click at [336, 240] on div at bounding box center [310, 239] width 112 height 13
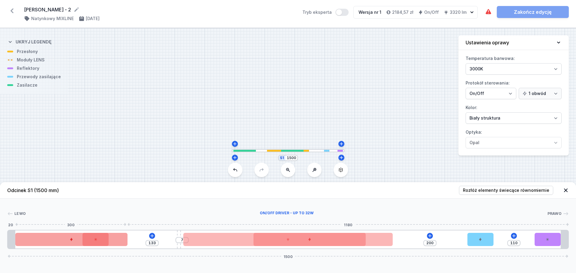
drag, startPoint x: 202, startPoint y: 245, endPoint x: 89, endPoint y: 245, distance: 113.5
click at [89, 245] on div at bounding box center [71, 239] width 112 height 13
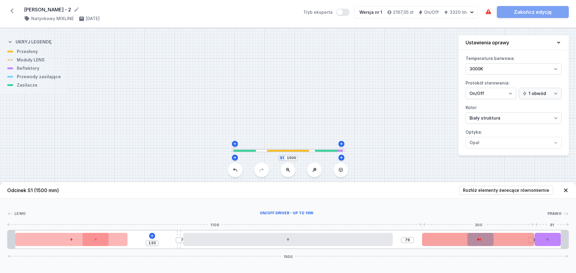
drag, startPoint x: 352, startPoint y: 234, endPoint x: 530, endPoint y: 236, distance: 178.6
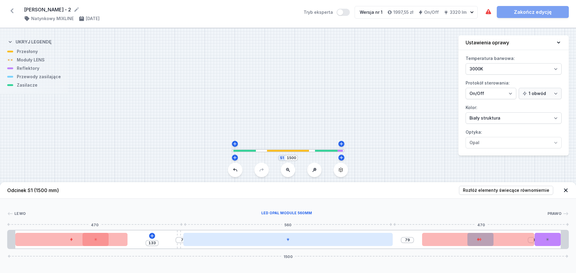
click at [350, 243] on div at bounding box center [287, 239] width 209 height 13
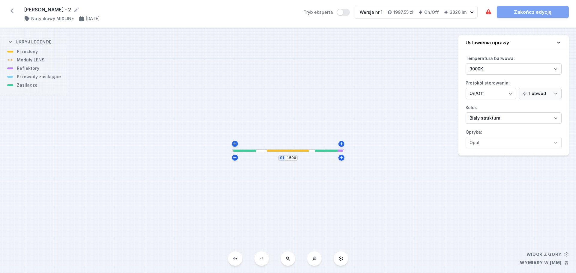
click at [309, 152] on div at bounding box center [288, 150] width 113 height 3
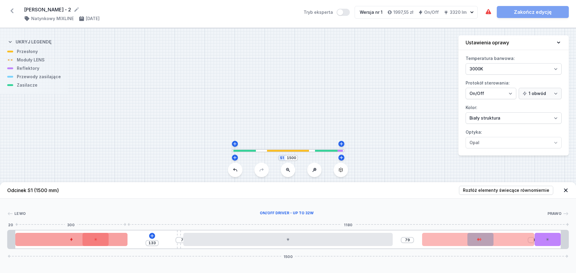
click at [111, 237] on div at bounding box center [71, 239] width 112 height 13
drag, startPoint x: 101, startPoint y: 243, endPoint x: 71, endPoint y: 243, distance: 29.4
click at [71, 243] on div at bounding box center [71, 239] width 112 height 13
drag, startPoint x: 107, startPoint y: 242, endPoint x: 198, endPoint y: 243, distance: 91.0
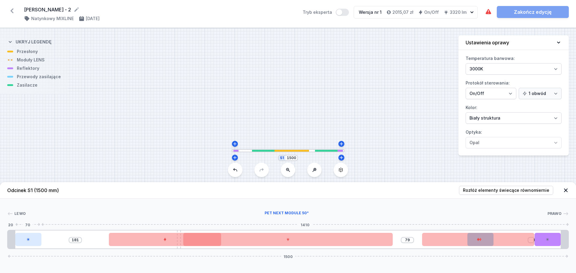
drag, startPoint x: 88, startPoint y: 242, endPoint x: 24, endPoint y: 239, distance: 64.3
click at [24, 239] on div at bounding box center [28, 239] width 26 height 13
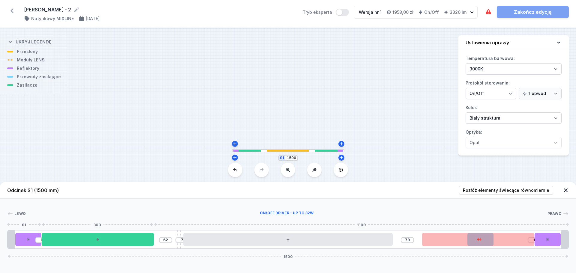
drag, startPoint x: 128, startPoint y: 240, endPoint x: 153, endPoint y: 223, distance: 30.8
click at [79, 239] on div at bounding box center [98, 239] width 112 height 13
click at [498, 245] on div at bounding box center [478, 239] width 112 height 13
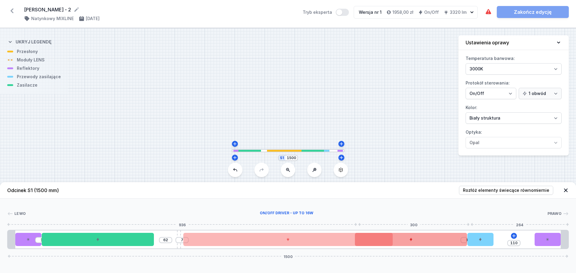
drag, startPoint x: 439, startPoint y: 243, endPoint x: 375, endPoint y: 239, distance: 64.7
click at [375, 239] on div at bounding box center [411, 239] width 112 height 13
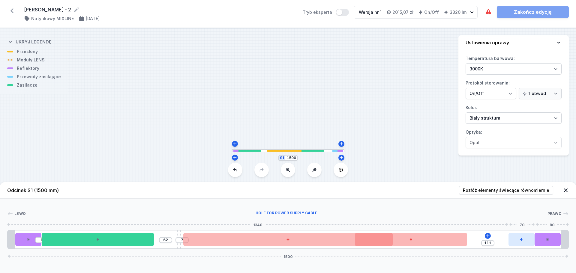
drag, startPoint x: 485, startPoint y: 242, endPoint x: 530, endPoint y: 242, distance: 44.4
click at [530, 242] on div at bounding box center [522, 239] width 26 height 13
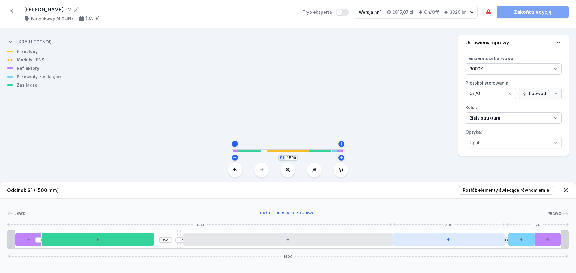
drag, startPoint x: 450, startPoint y: 244, endPoint x: 489, endPoint y: 243, distance: 39.0
click at [489, 243] on div at bounding box center [449, 239] width 112 height 13
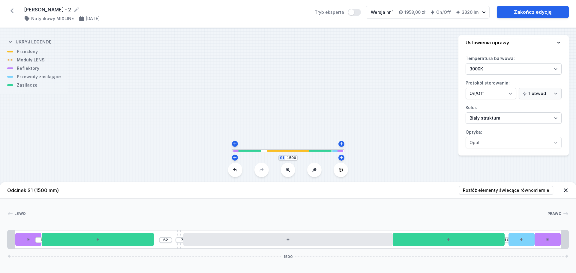
click at [391, 207] on div "[PERSON_NAME] 1 2 3 4 5 6 7 2 1 1 62 7 10 1500 20 70 300 62 10 7 560 300 10 70 …" at bounding box center [288, 224] width 576 height 50
click at [544, 9] on link "Zakończ edycję" at bounding box center [533, 12] width 72 height 12
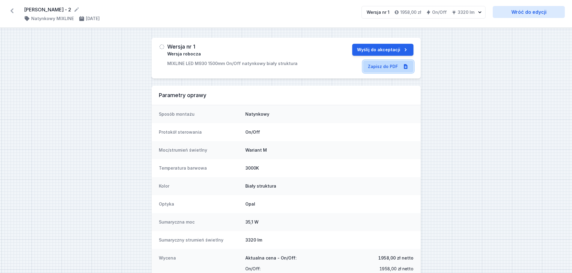
click at [389, 68] on link "Zapisz do PDF" at bounding box center [388, 67] width 50 height 12
click at [400, 50] on button "Wyślij do akceptacji" at bounding box center [382, 50] width 61 height 12
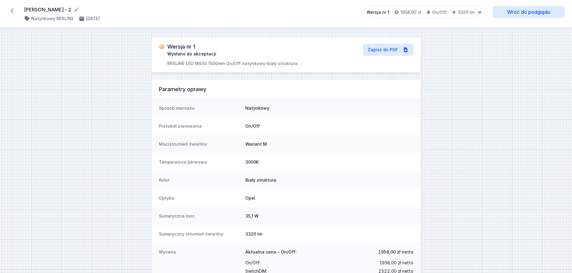
click at [302, 64] on div "Wersja nr 1 Wysłano do akceptacji MIXLINE LED M930 1500mm On/Off natynkowy biał…" at bounding box center [244, 55] width 170 height 23
drag, startPoint x: 302, startPoint y: 64, endPoint x: 163, endPoint y: 66, distance: 138.7
click at [163, 66] on div "Wersja nr 1 Wysłano do akceptacji MIXLINE LED M930 1500mm On/Off natynkowy biał…" at bounding box center [244, 55] width 170 height 23
click at [11, 11] on icon at bounding box center [12, 10] width 3 height 5
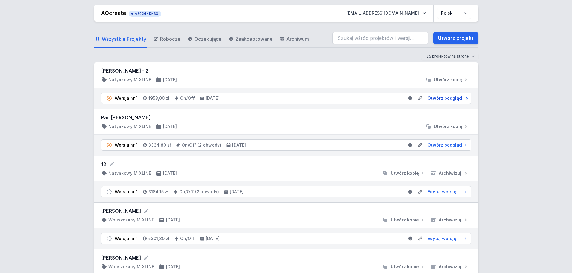
click at [444, 98] on span "Otwórz podgląd" at bounding box center [444, 98] width 34 height 6
